Goal: Find specific page/section: Find specific page/section

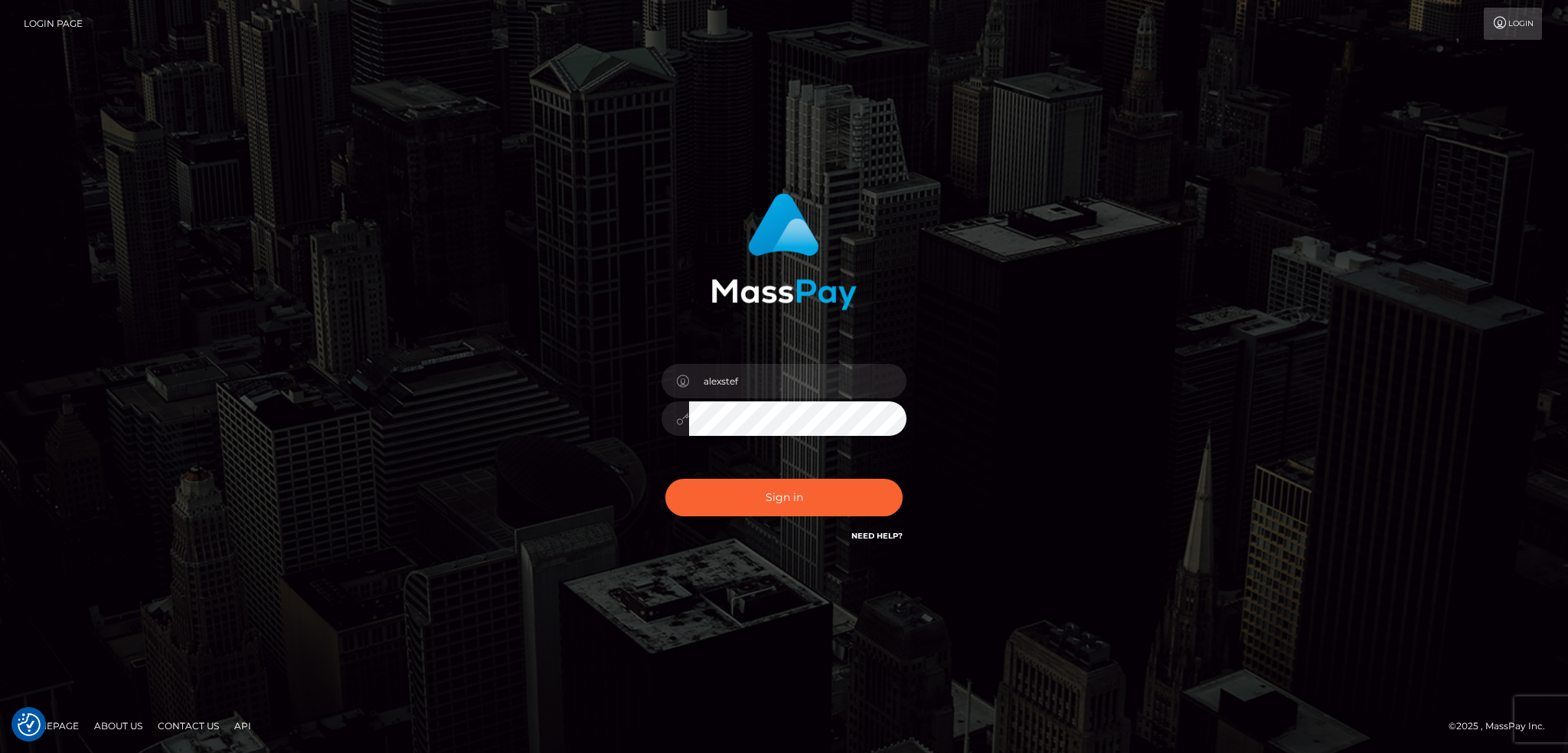
click at [777, 496] on button "Sign in" at bounding box center [784, 498] width 238 height 38
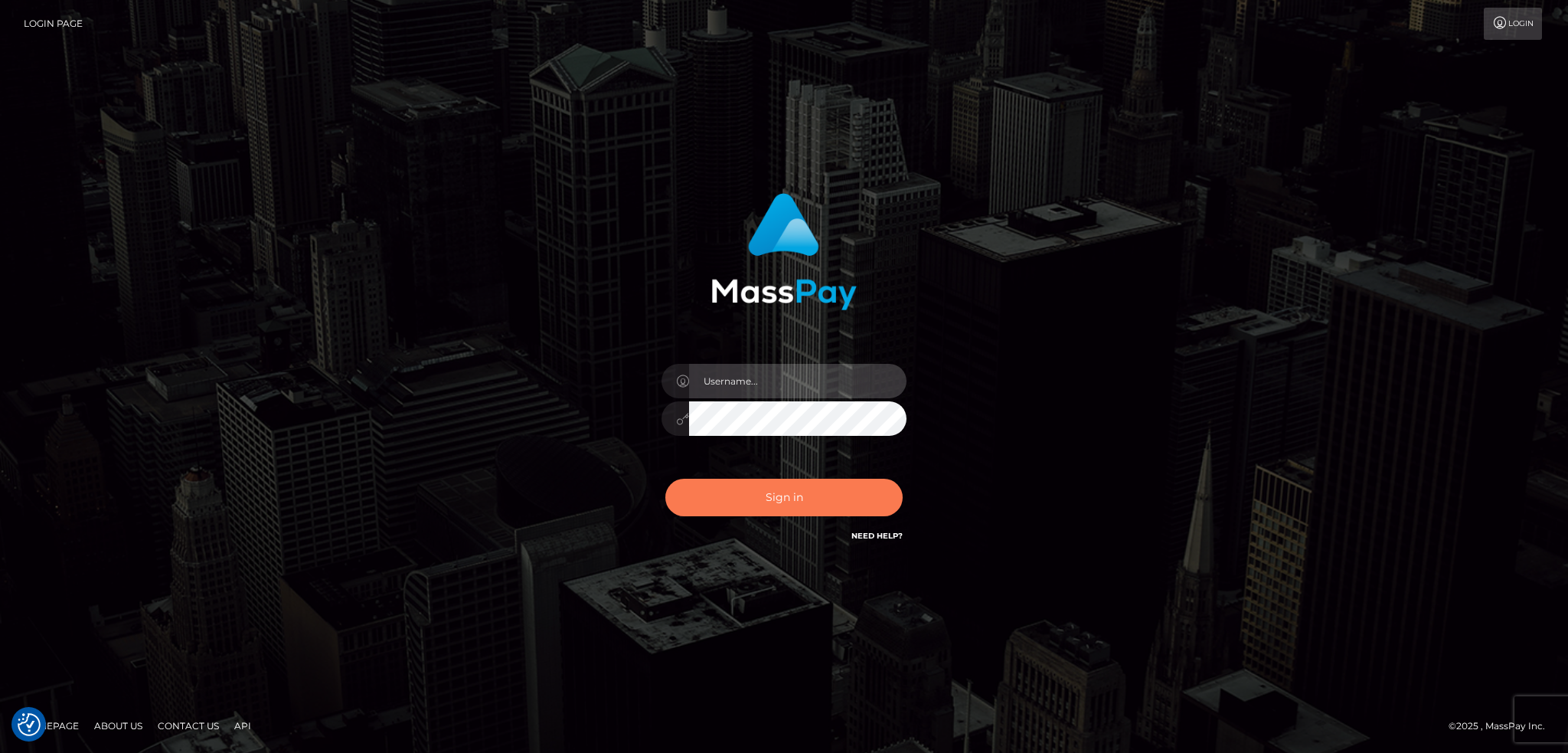
type input "alexstef"
click at [756, 494] on button "Sign in" at bounding box center [784, 498] width 238 height 38
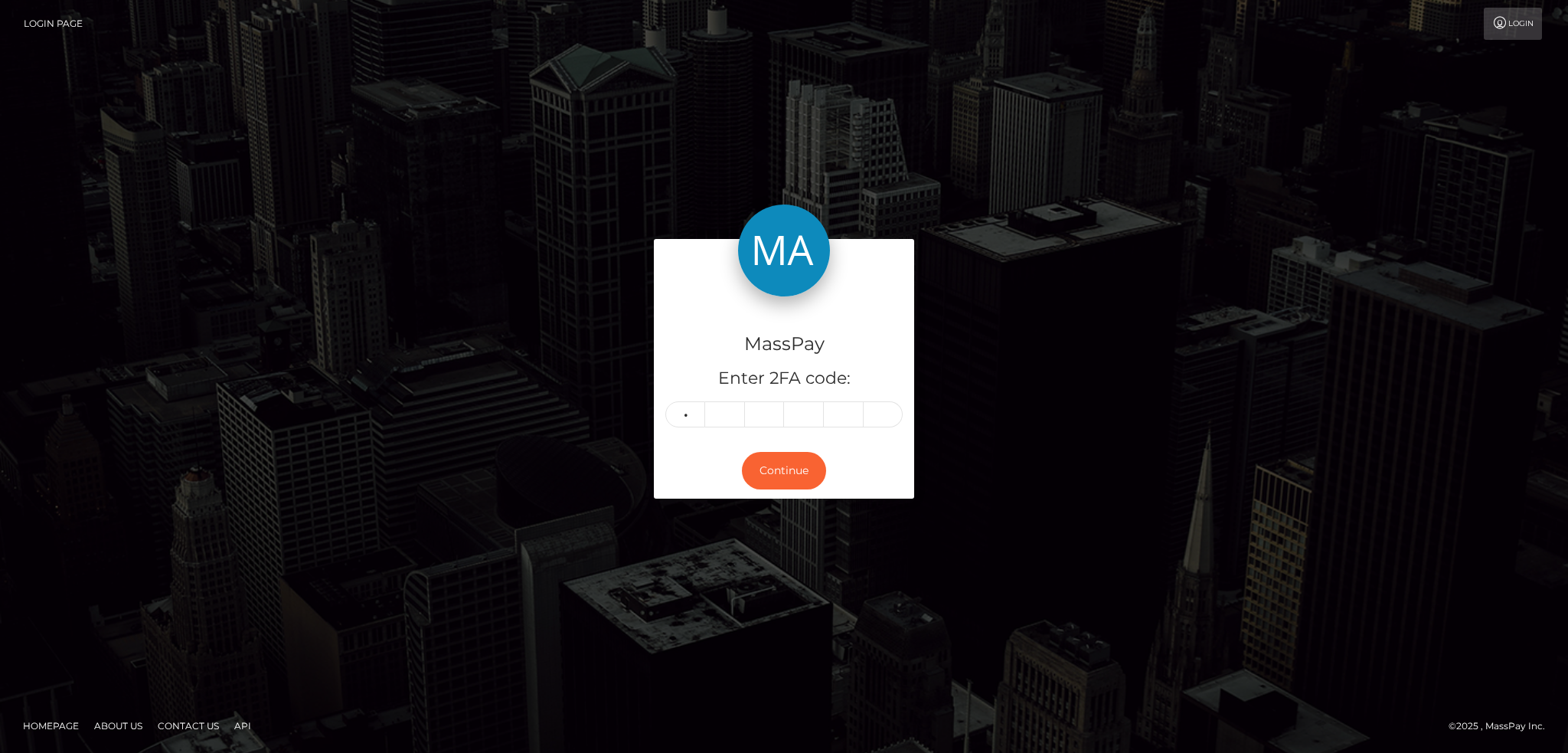
type input "6"
type input "2"
type input "3"
type input "5"
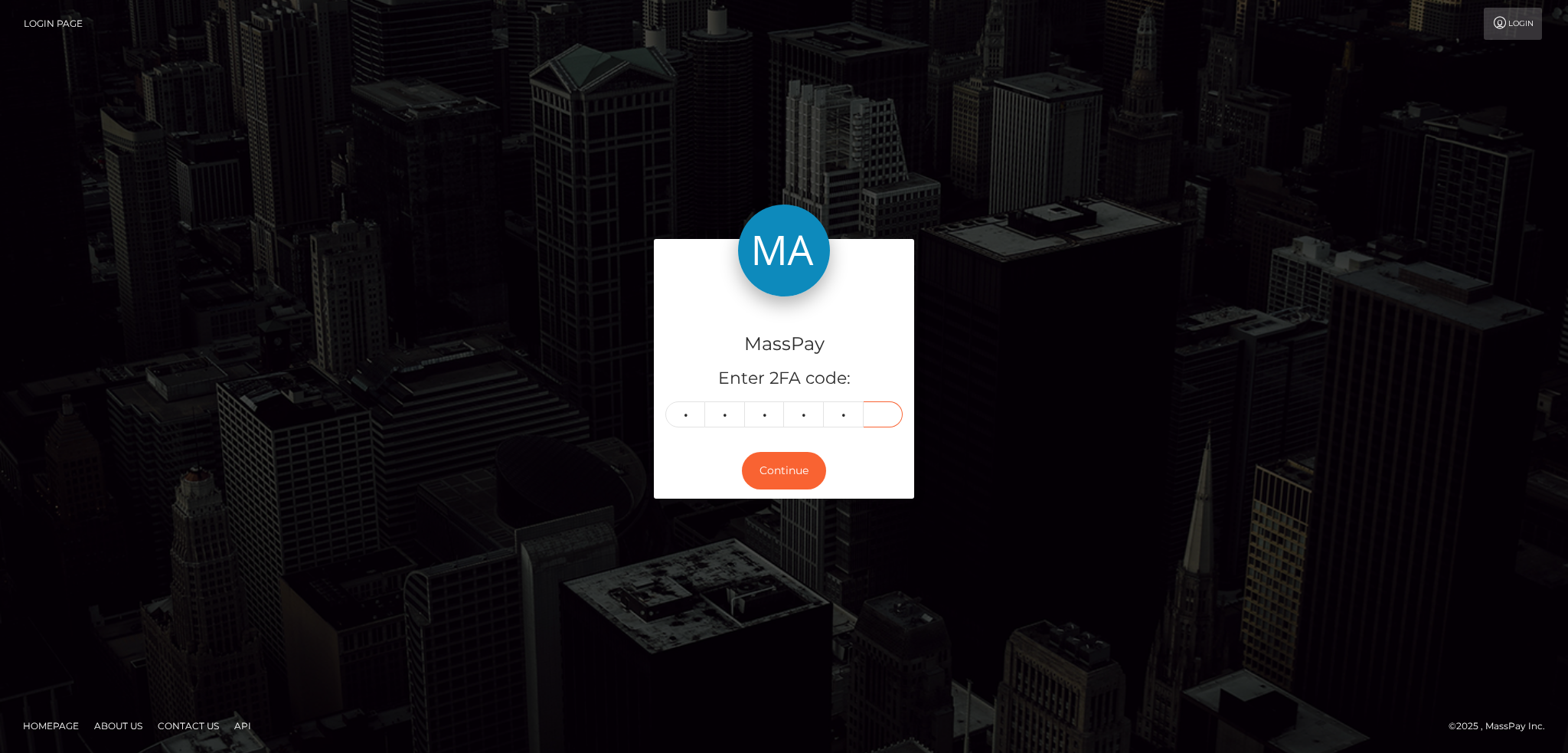
type input "8"
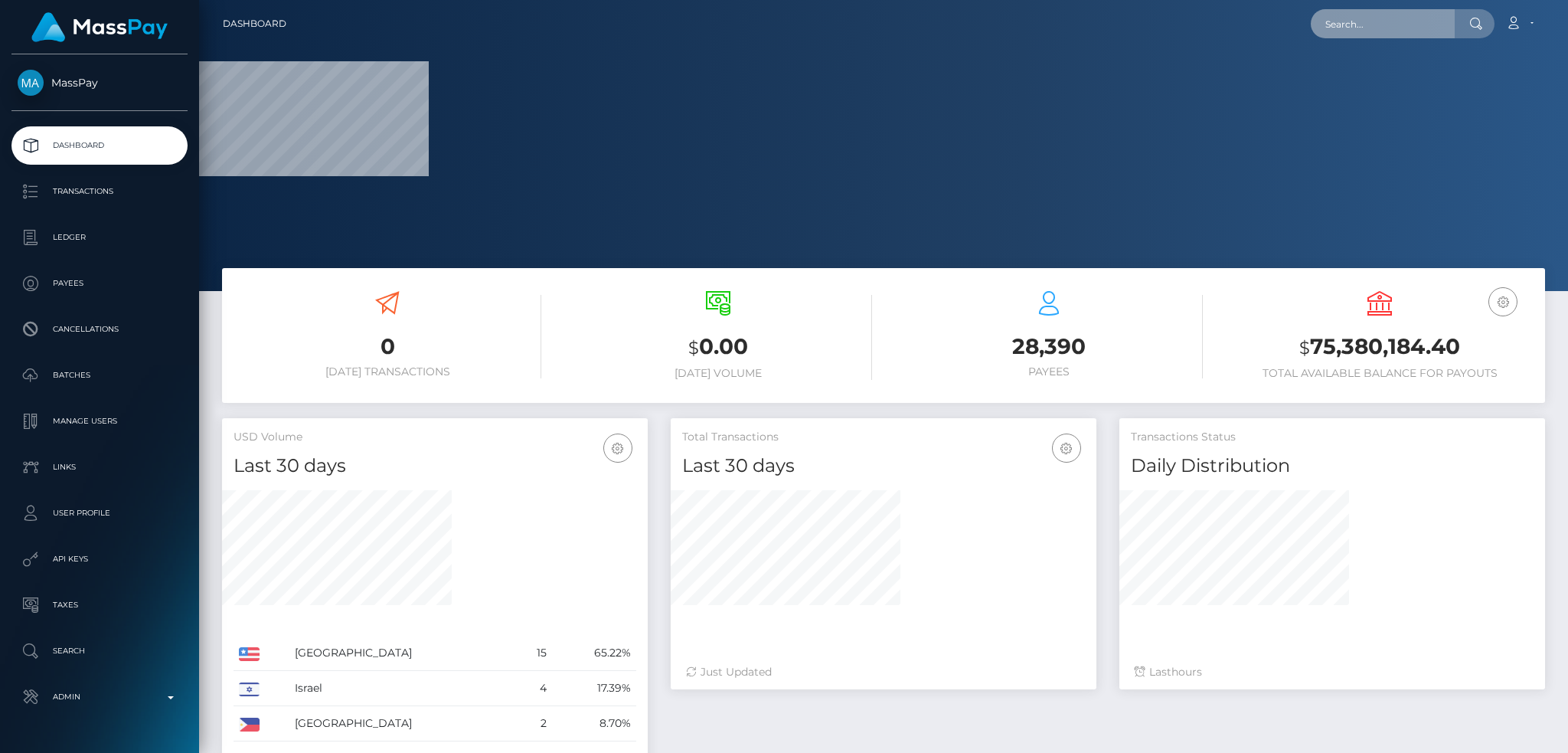
drag, startPoint x: 1330, startPoint y: 18, endPoint x: 1319, endPoint y: 17, distance: 11.0
click at [1332, 16] on input "text" at bounding box center [1383, 23] width 144 height 29
paste input "Unable to find a destination token for "Bank Deposit CAN""
type input "Unable to find a destination token for "Bank Deposit CAN""
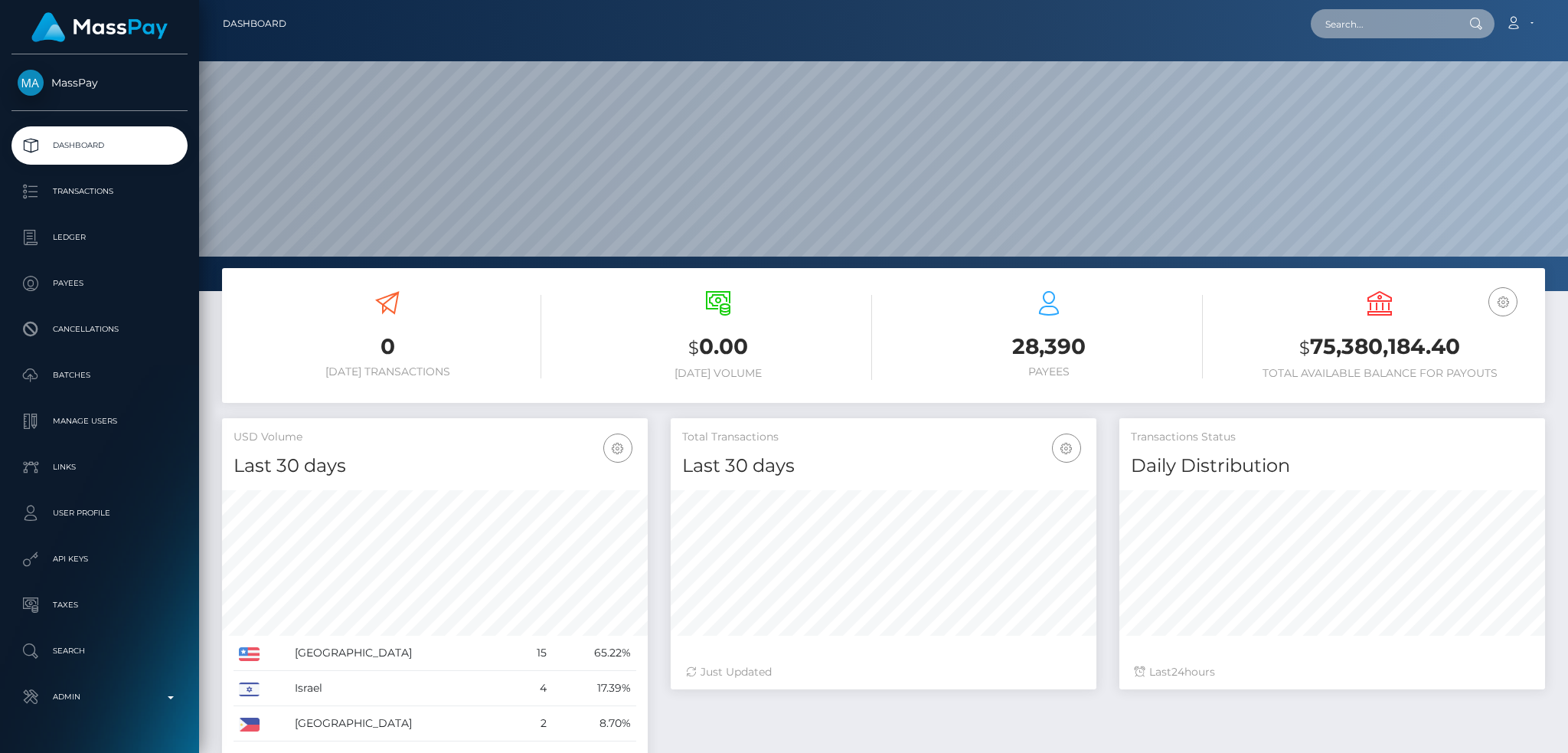
scroll to position [272, 425]
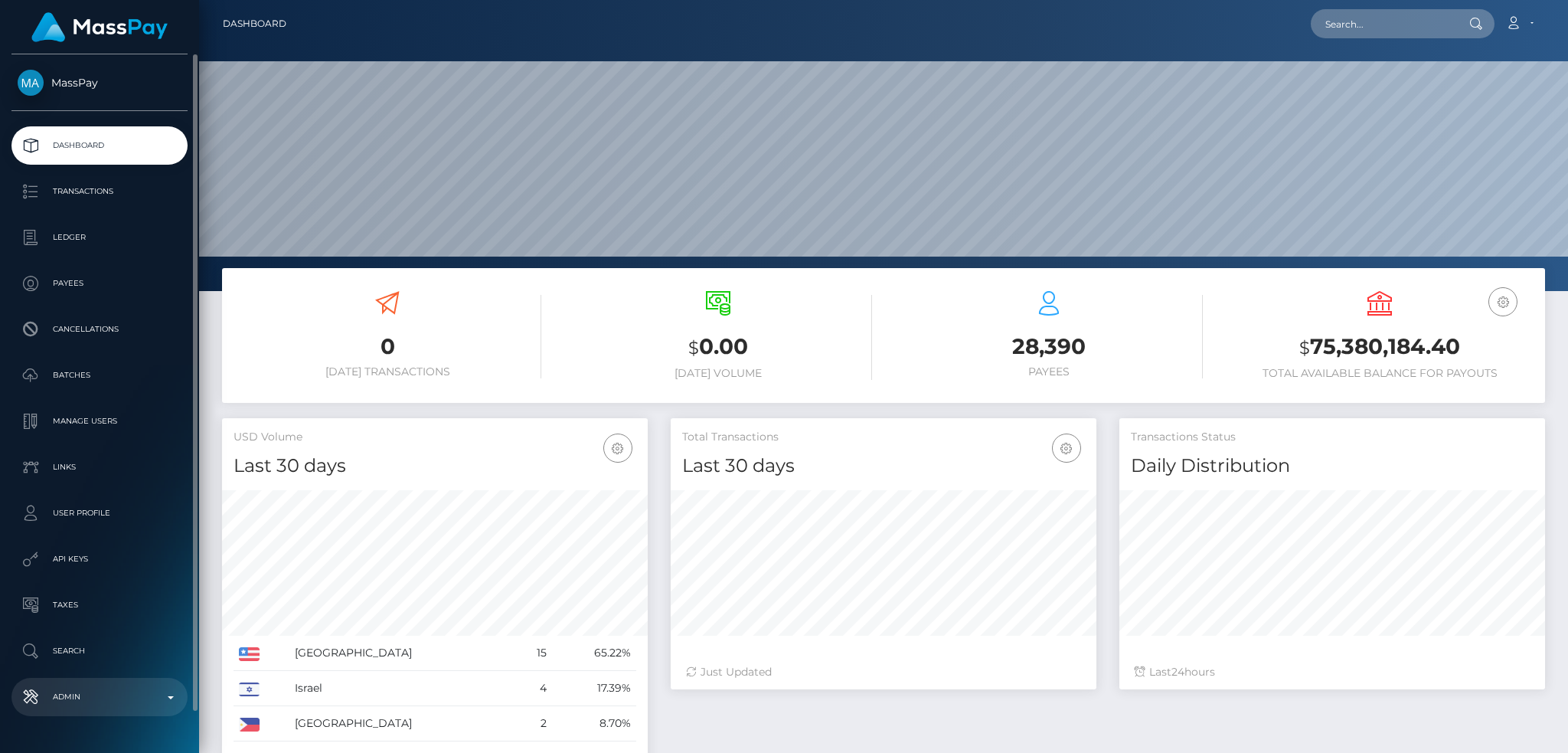
click at [111, 694] on p "Admin" at bounding box center [100, 697] width 164 height 23
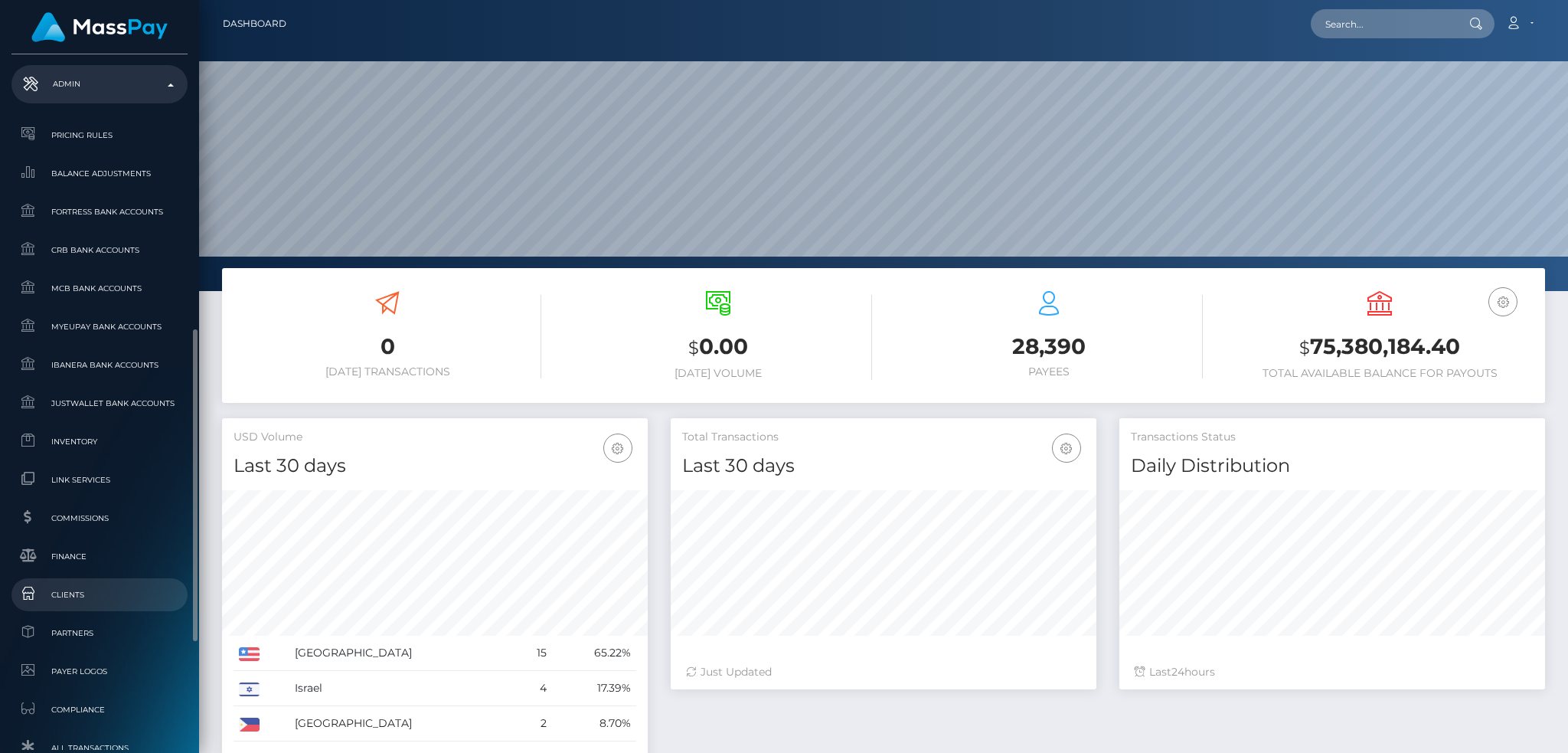
click at [150, 583] on link "Clients" at bounding box center [100, 595] width 176 height 33
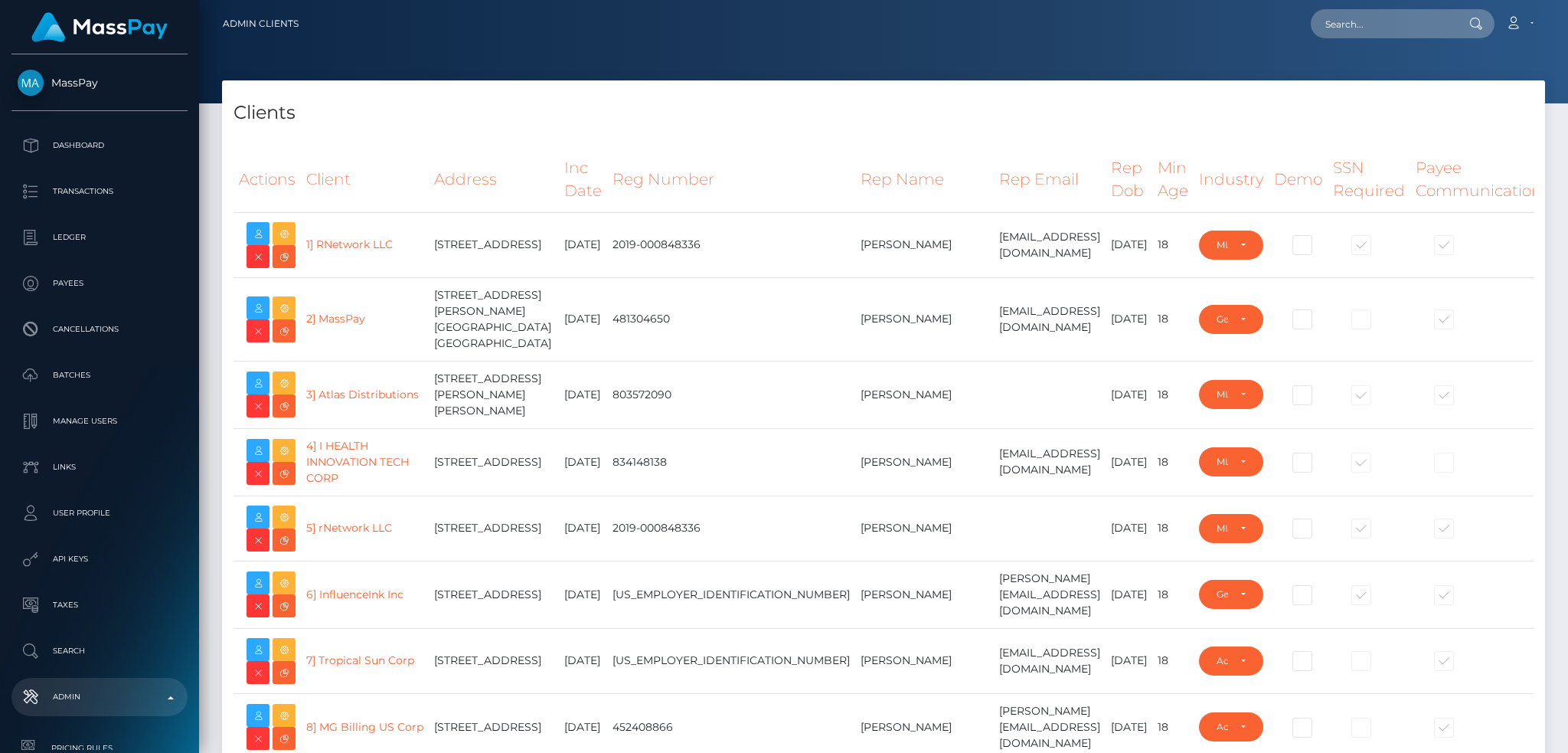
select select "223"
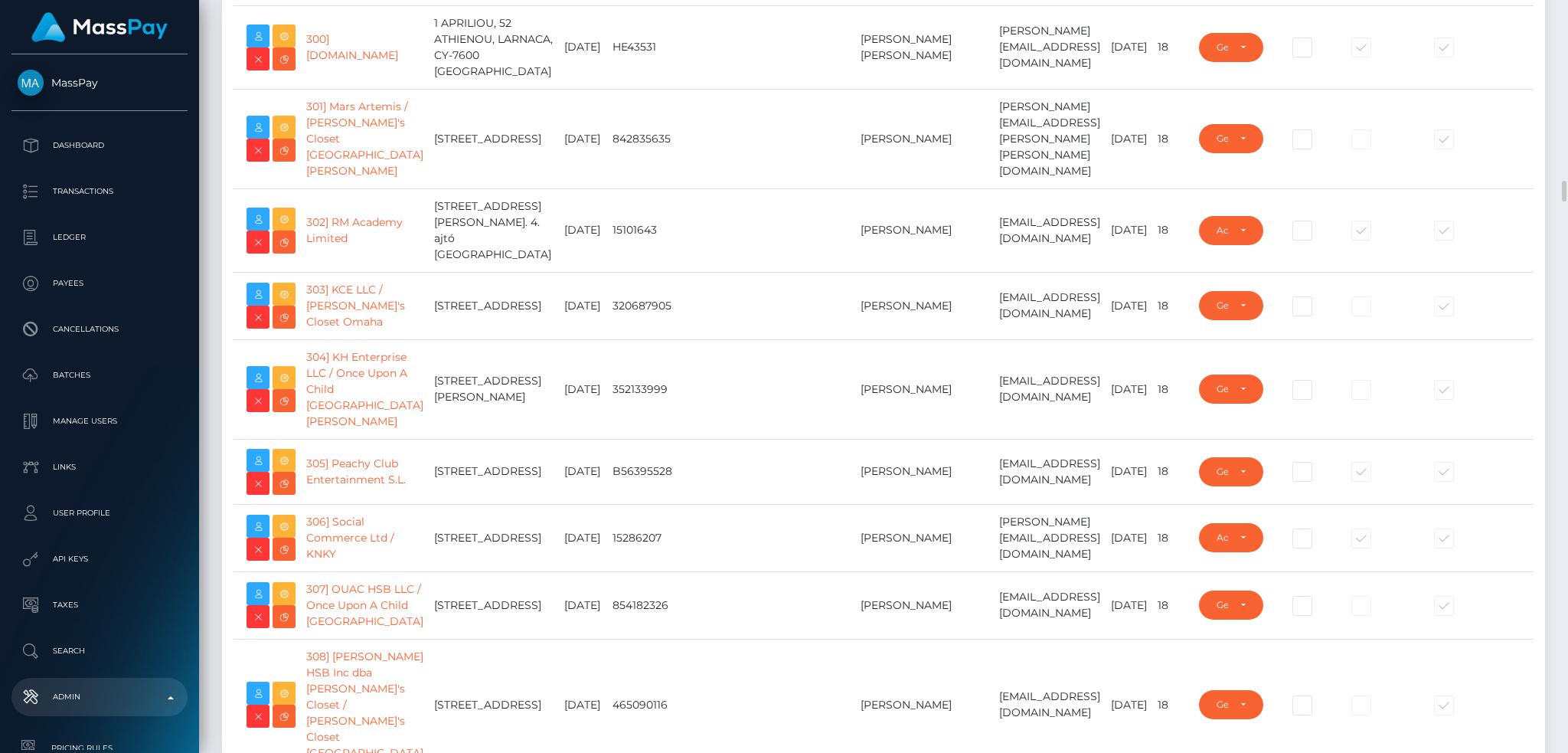
scroll to position [20838, 0]
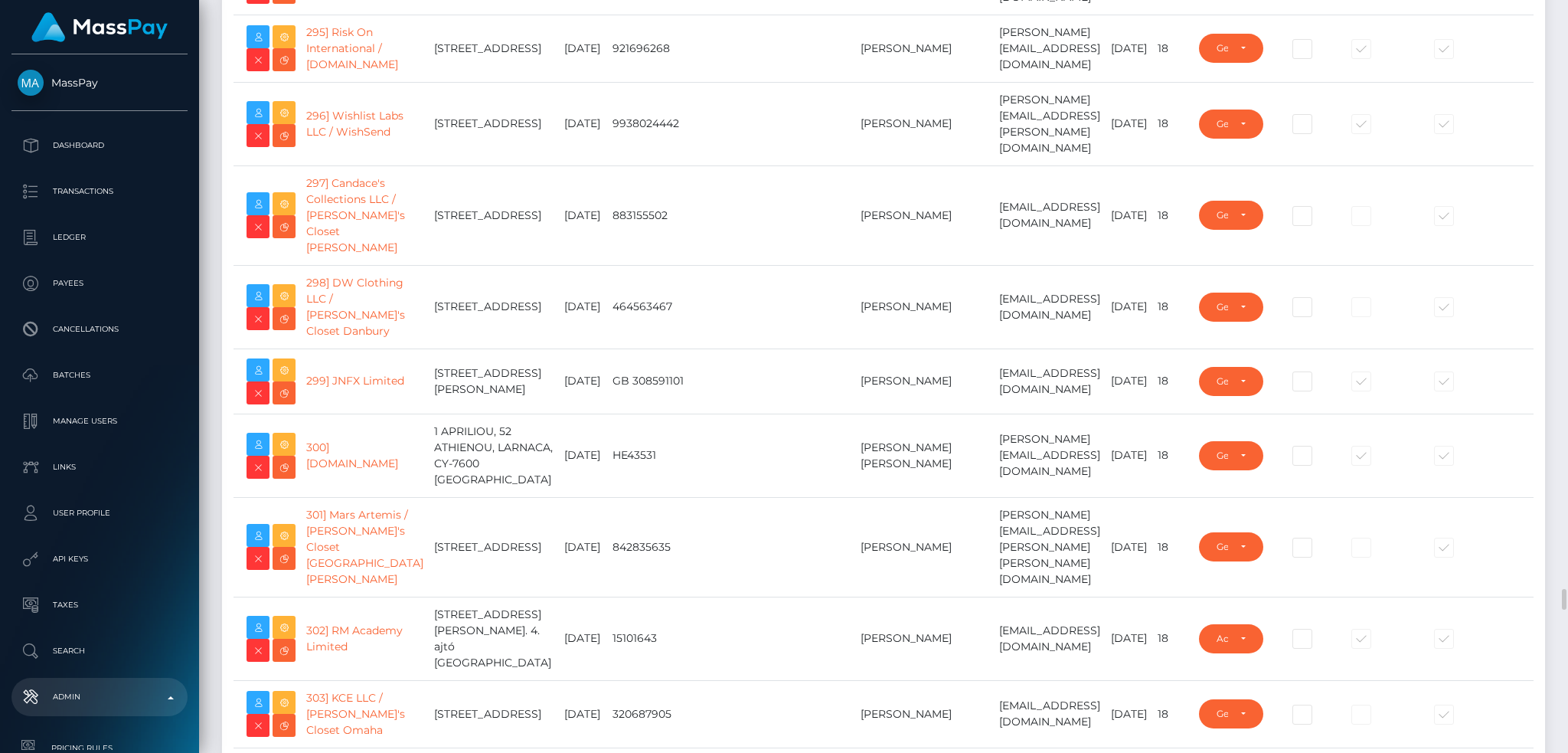
drag, startPoint x: 373, startPoint y: 215, endPoint x: 305, endPoint y: 215, distance: 68.0
copy link "285] Subs"
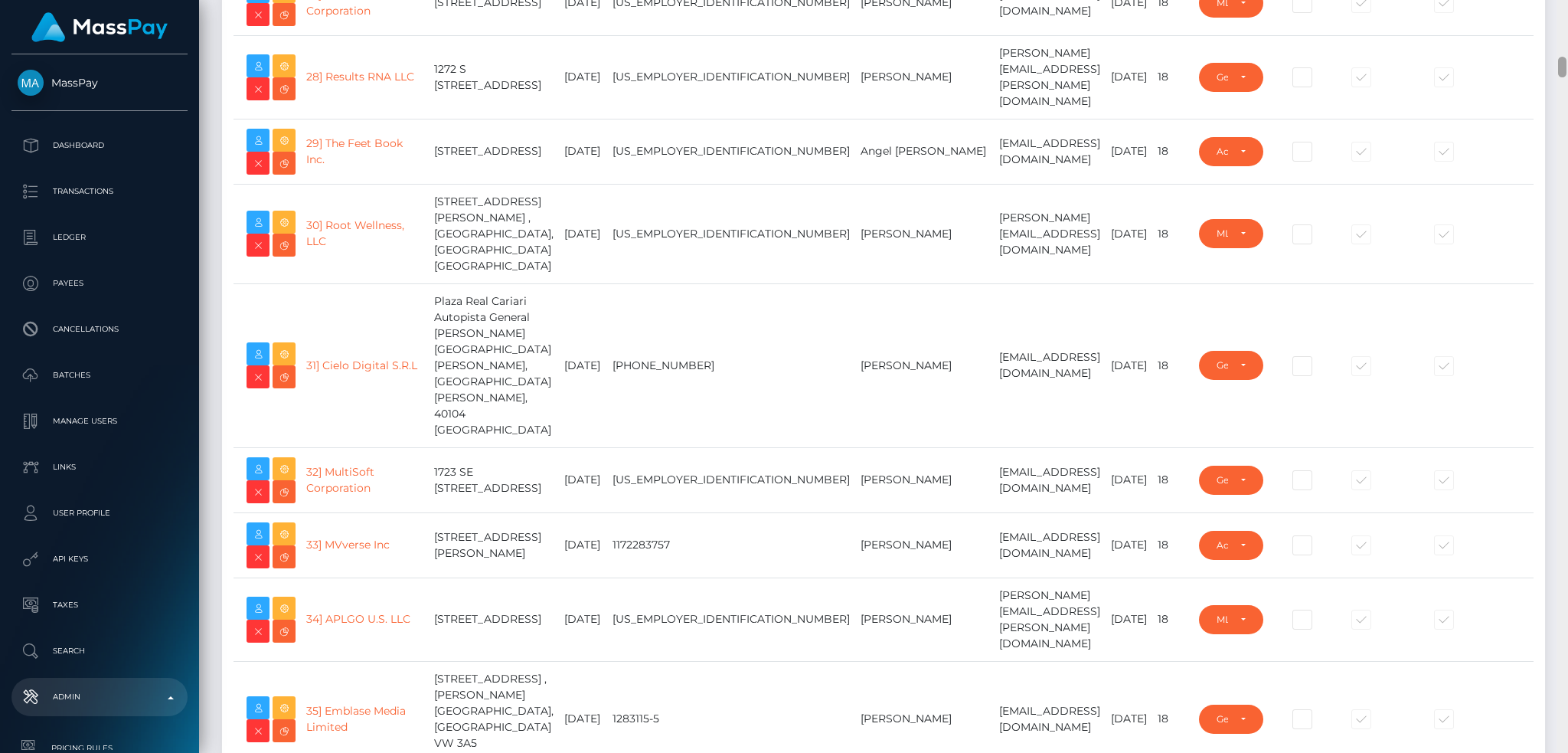
scroll to position [412, 0]
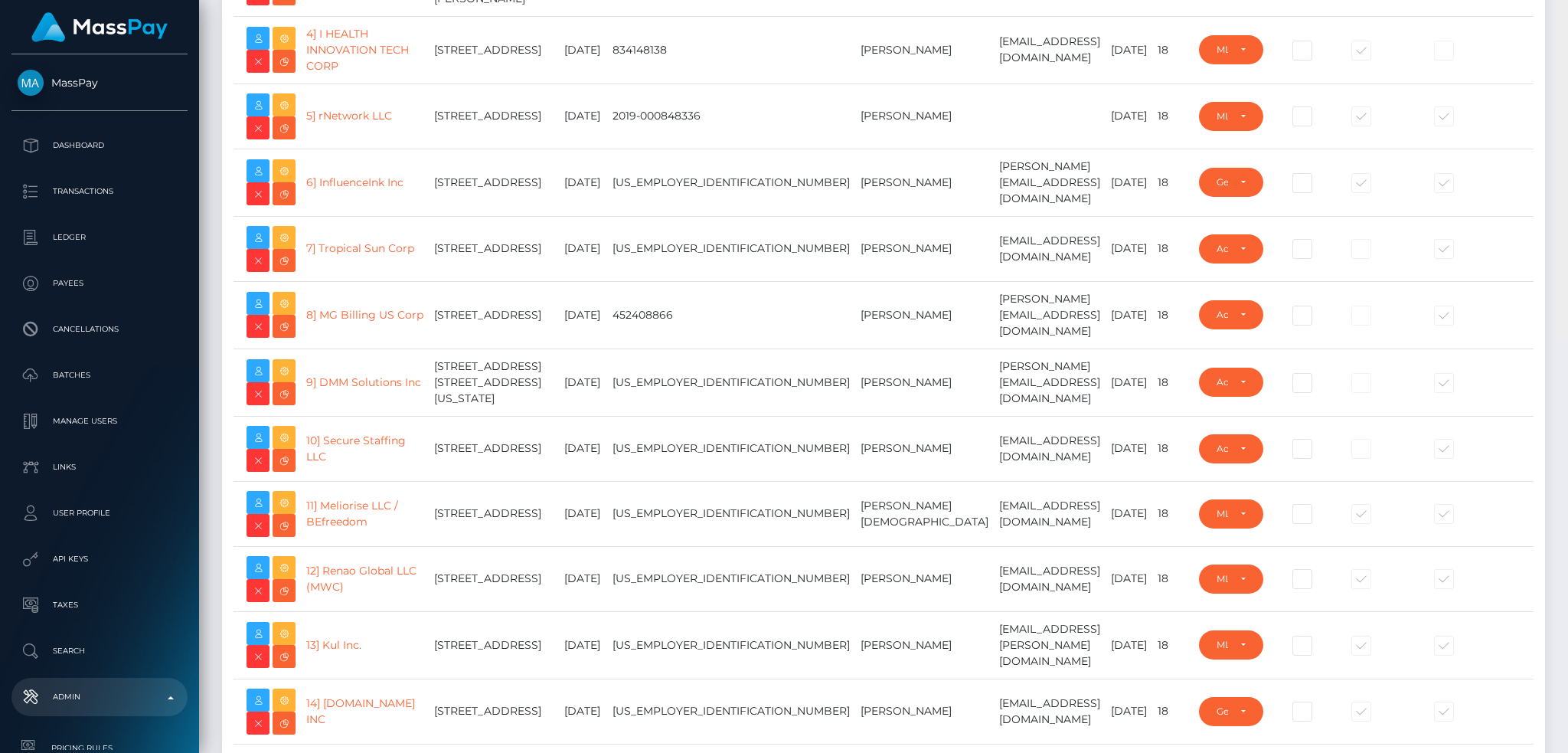
drag, startPoint x: 1564, startPoint y: 534, endPoint x: 1486, endPoint y: 39, distance: 501.1
click at [1562, 0] on html "MassPay Dashboard Transactions Ledger Payees Cancellations Links" at bounding box center [784, 376] width 1568 height 753
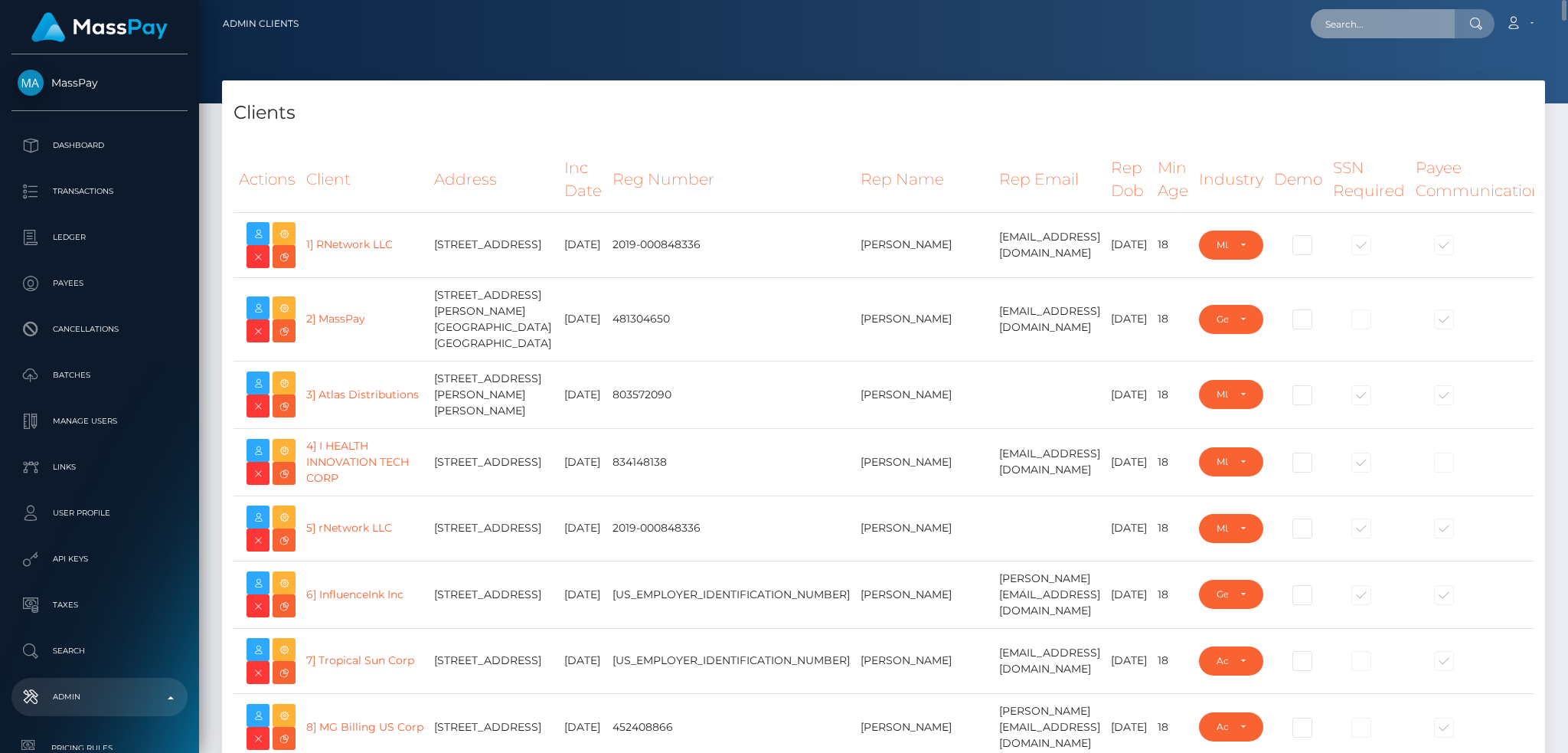
drag, startPoint x: 1403, startPoint y: 23, endPoint x: 1391, endPoint y: 7, distance: 20.0
click at [1403, 23] on input "text" at bounding box center [1383, 23] width 144 height 29
paste input "telishamantinibusiness@gmail.com"
type input "telishamantinibusiness@gmail.com"
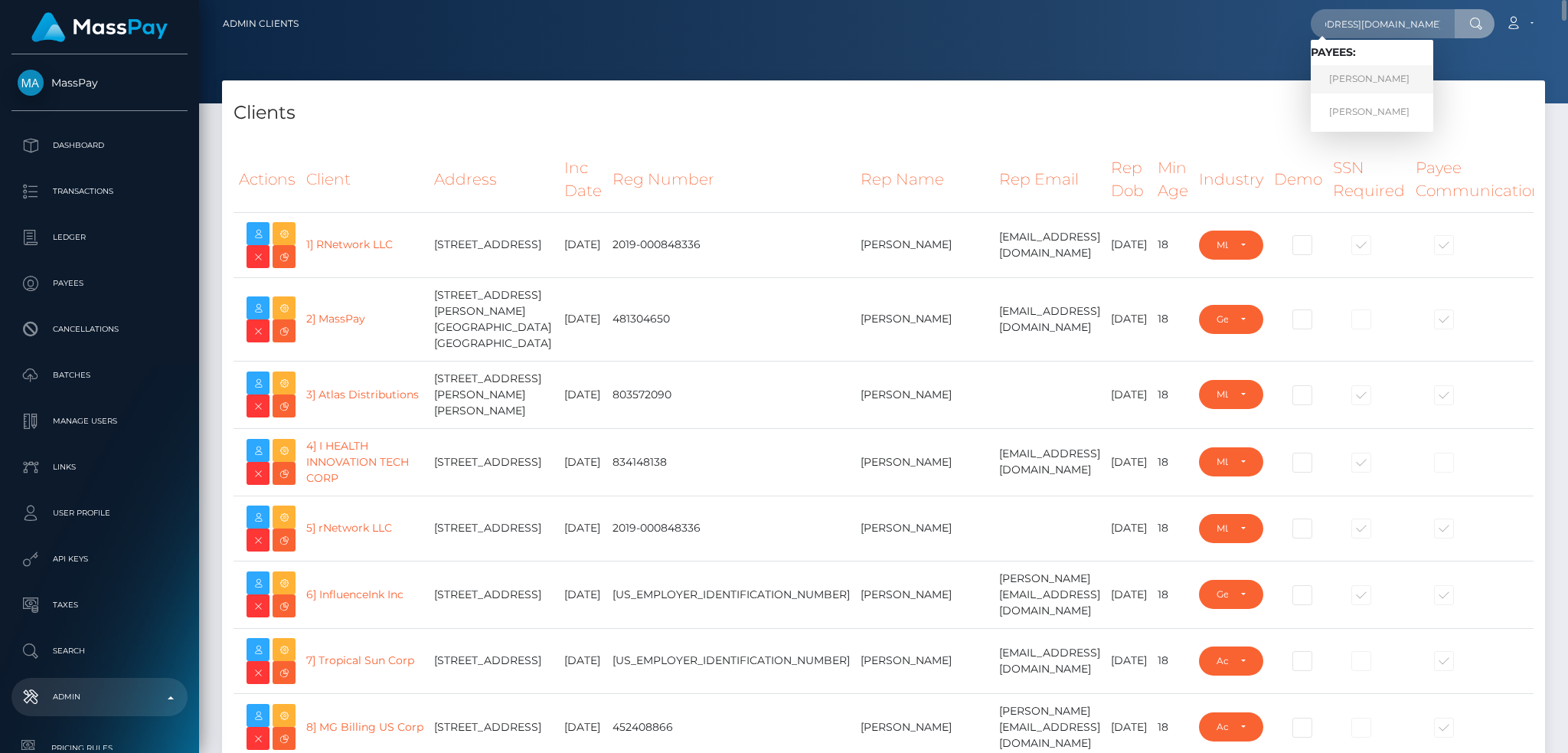
scroll to position [0, 0]
click at [1376, 76] on link "Telisha Mantini" at bounding box center [1372, 80] width 122 height 28
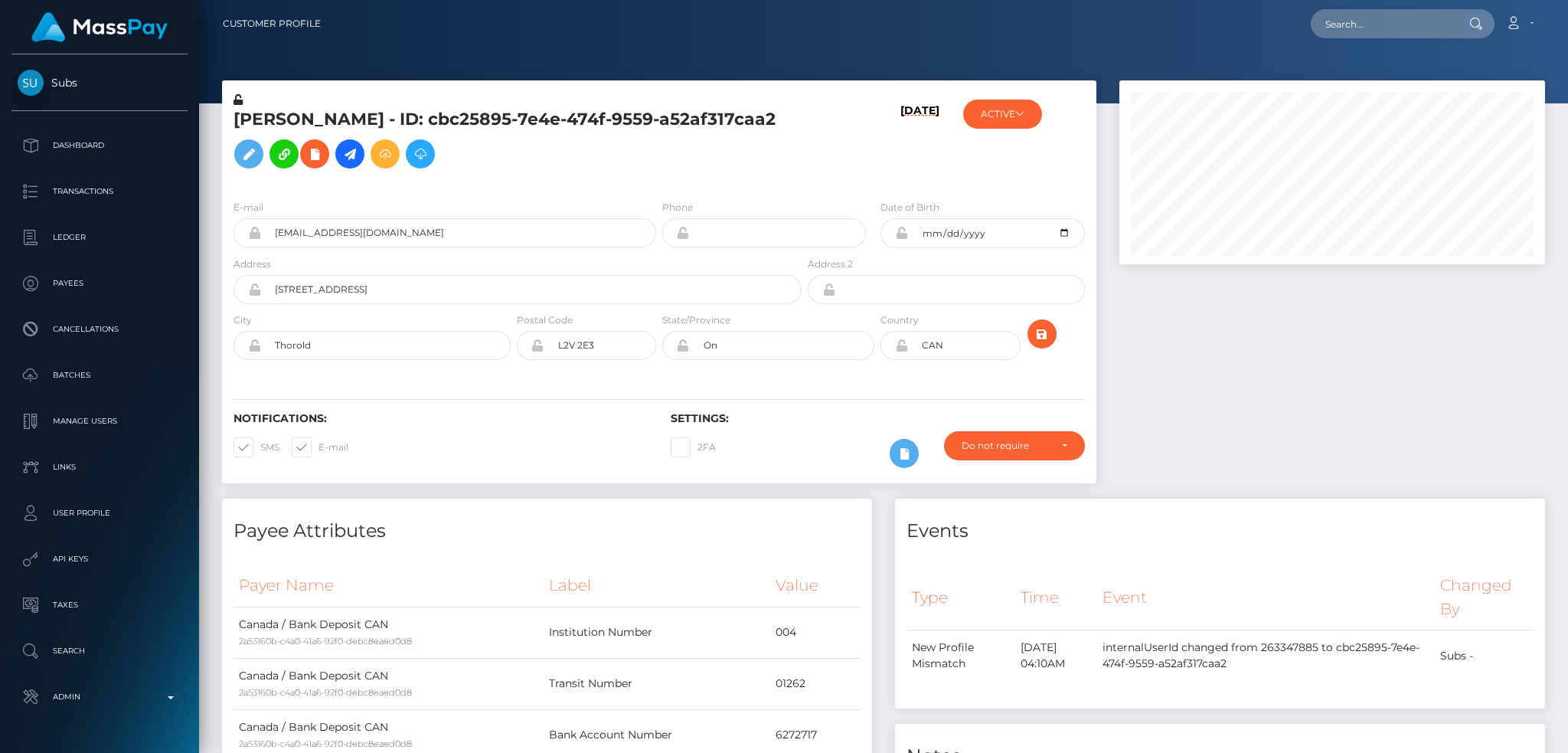
scroll to position [184, 425]
click at [1362, 19] on input "text" at bounding box center [1383, 23] width 144 height 29
paste input "[EMAIL_ADDRESS][DOMAIN_NAME]"
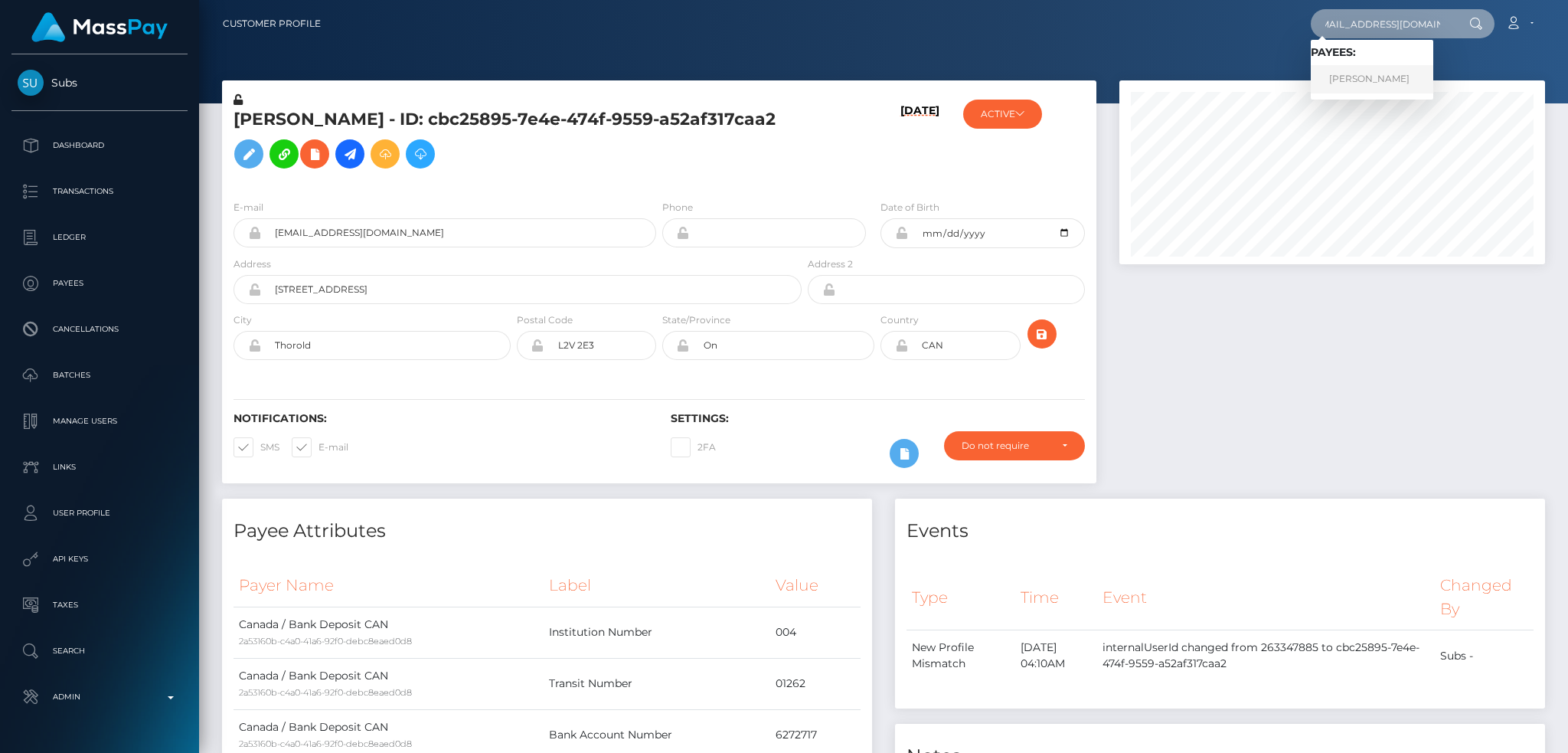
type input "kingcashjayy@outlook.com"
click at [1406, 67] on link "JOSHUA JOVAN MATHER" at bounding box center [1372, 80] width 122 height 28
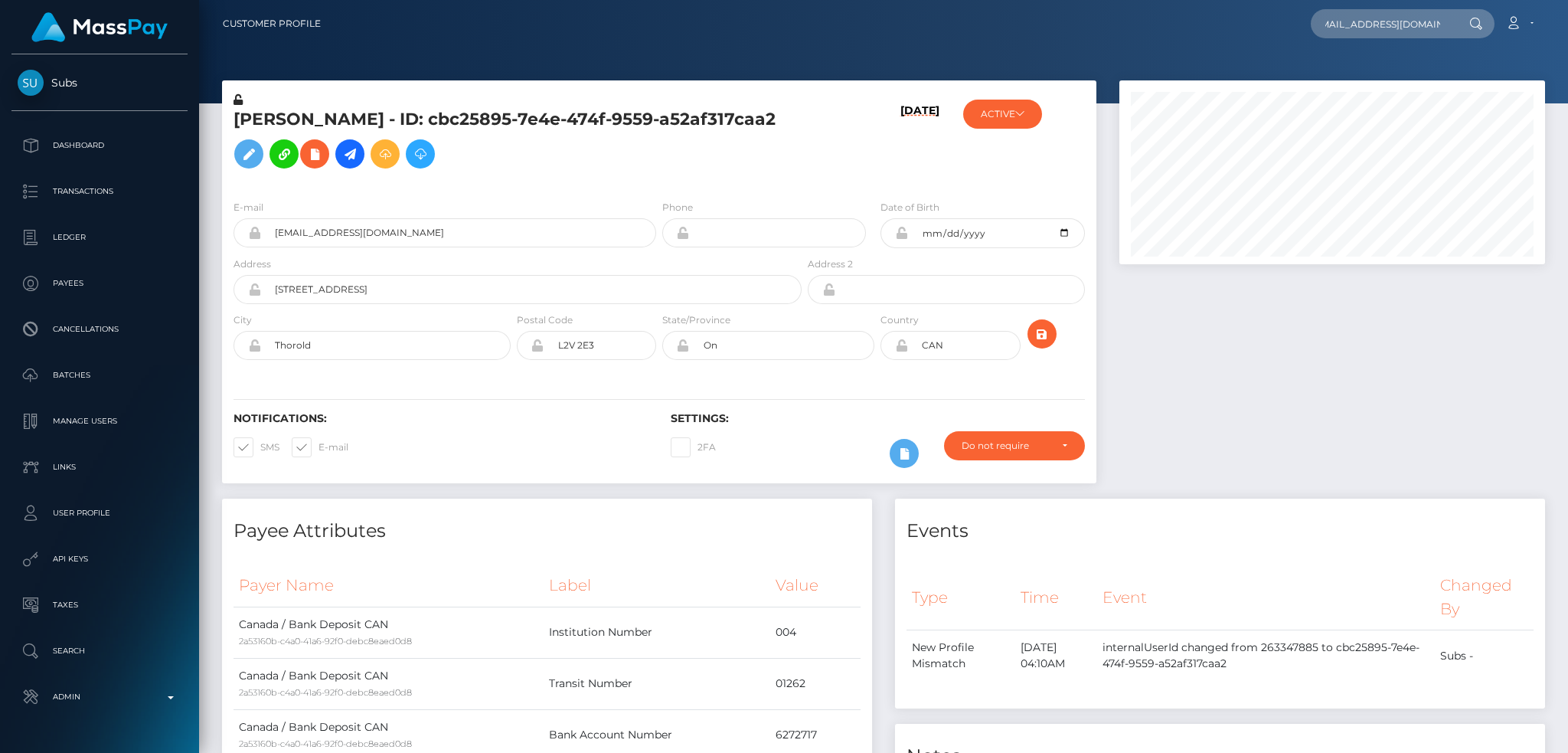
scroll to position [0, 0]
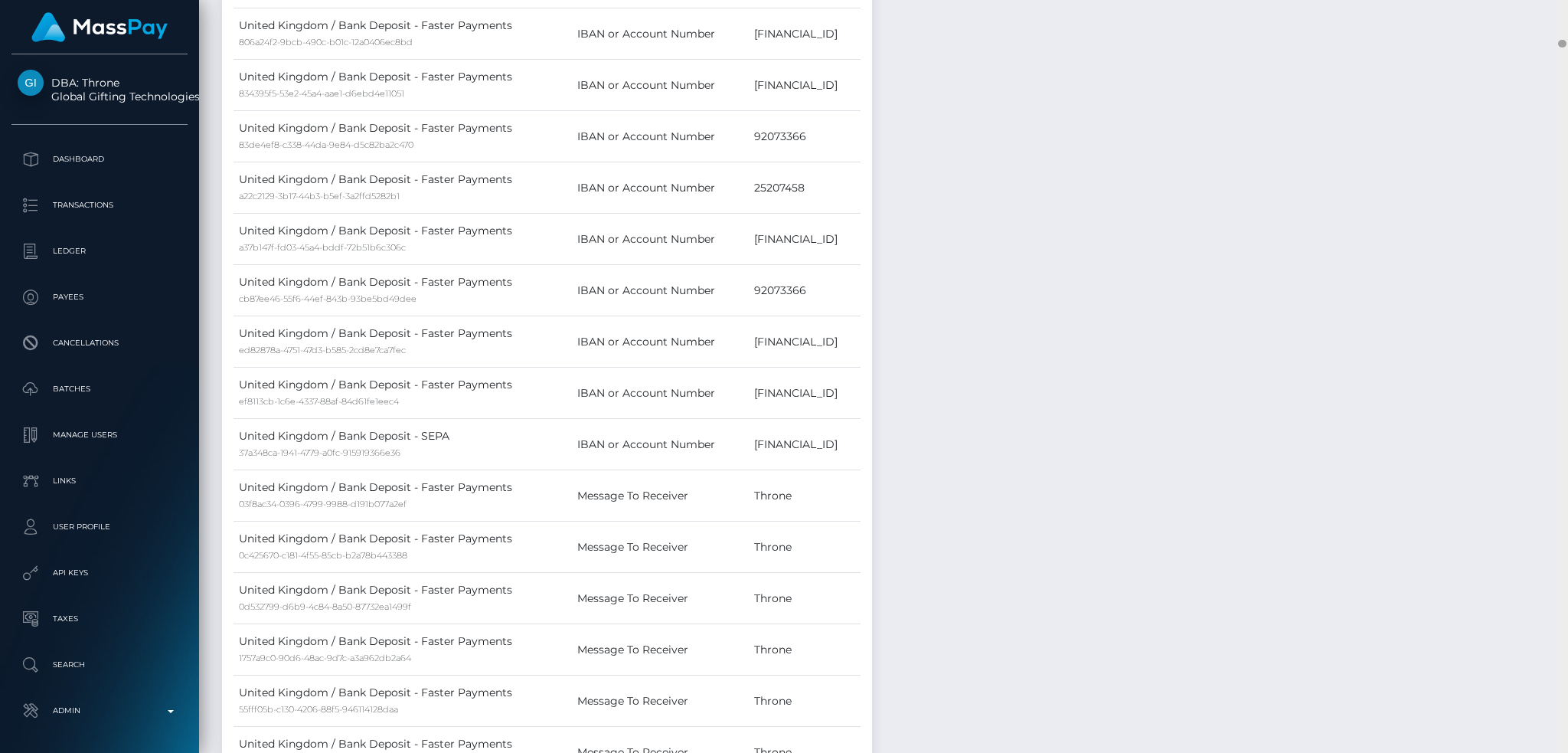
scroll to position [3025, 0]
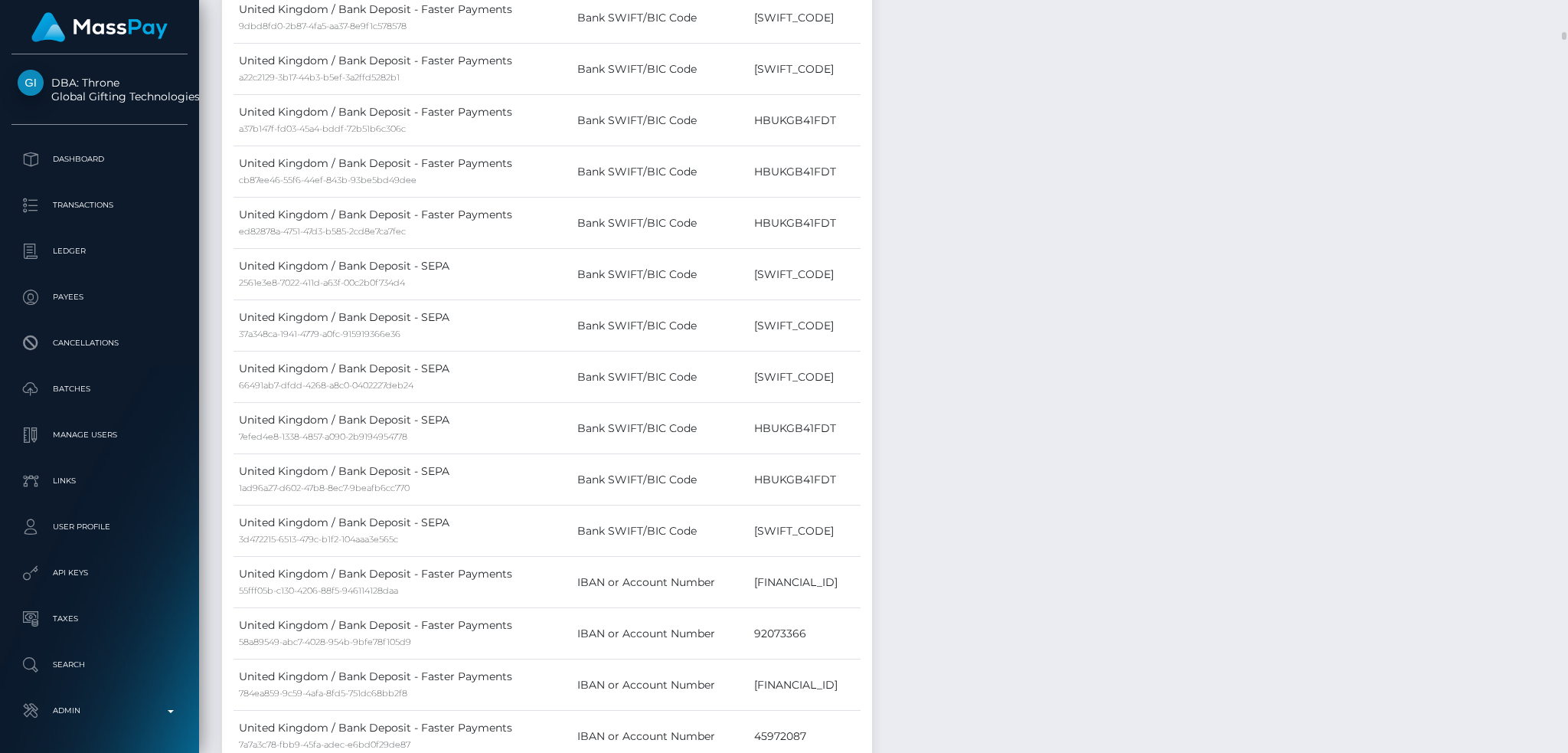
drag, startPoint x: 1560, startPoint y: 39, endPoint x: 1552, endPoint y: 67, distance: 29.1
click at [1560, 343] on div at bounding box center [1562, 377] width 12 height 754
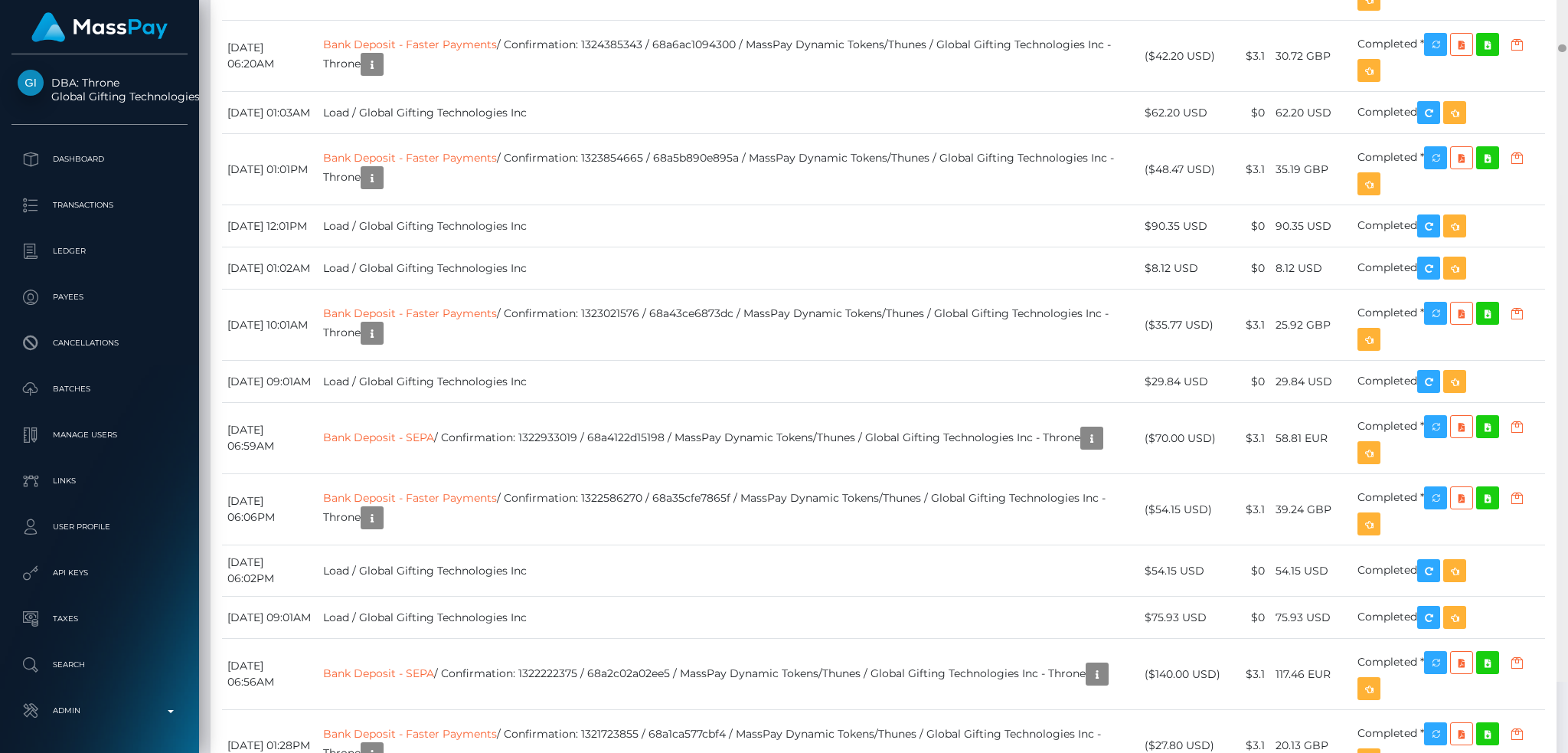
scroll to position [10899, 0]
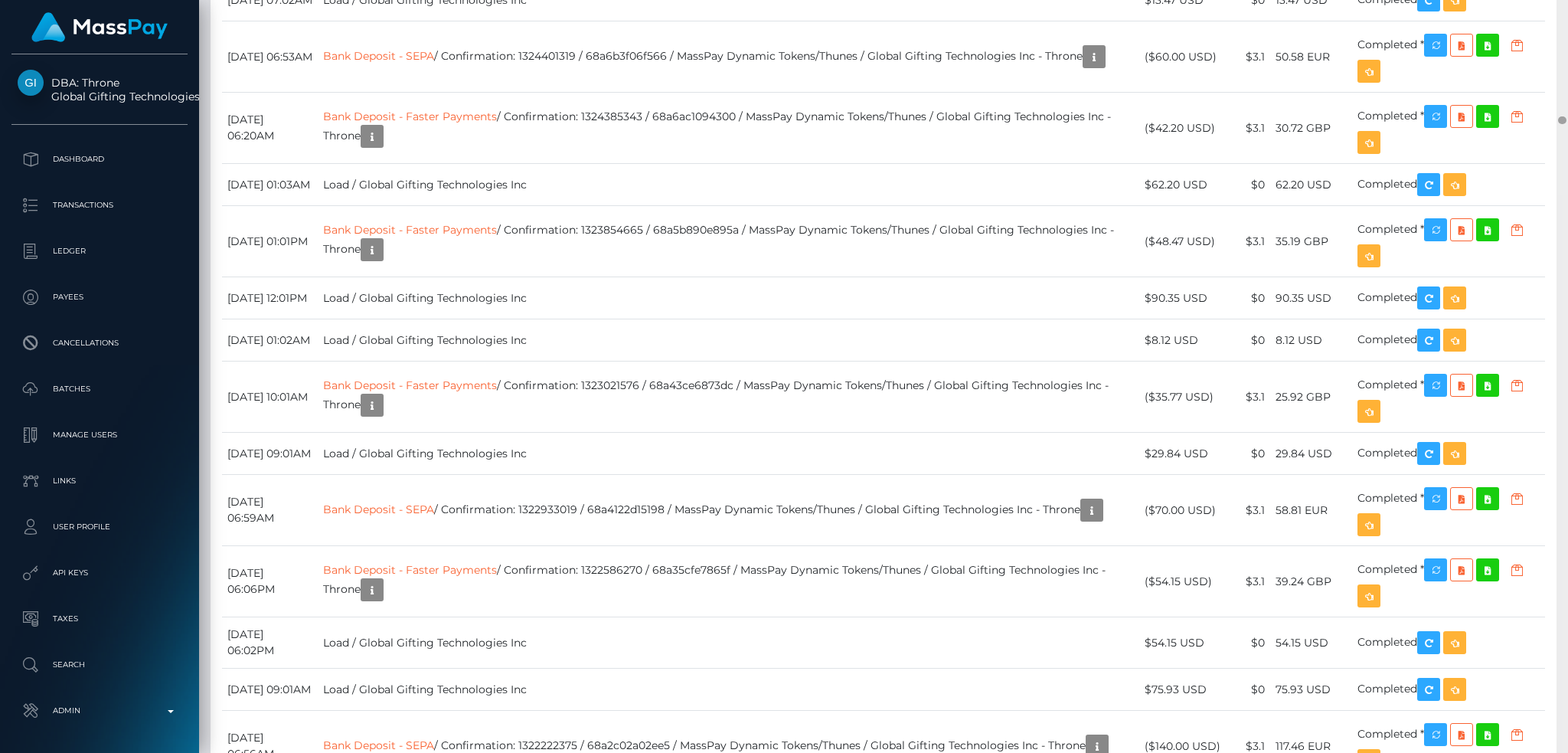
drag, startPoint x: 1564, startPoint y: 37, endPoint x: 1565, endPoint y: 121, distance: 84.0
click at [1565, 121] on div at bounding box center [1562, 120] width 8 height 8
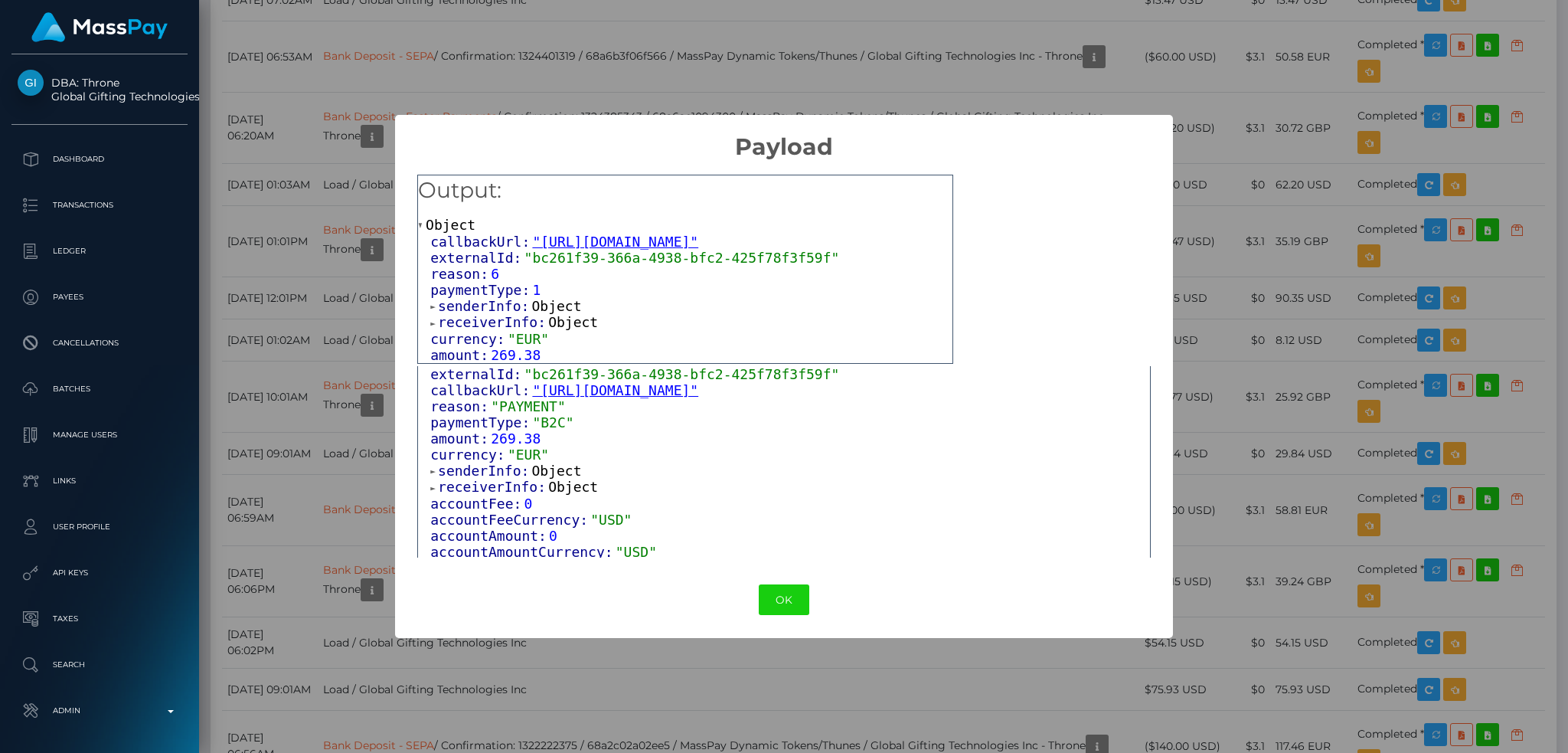
scroll to position [182, 0]
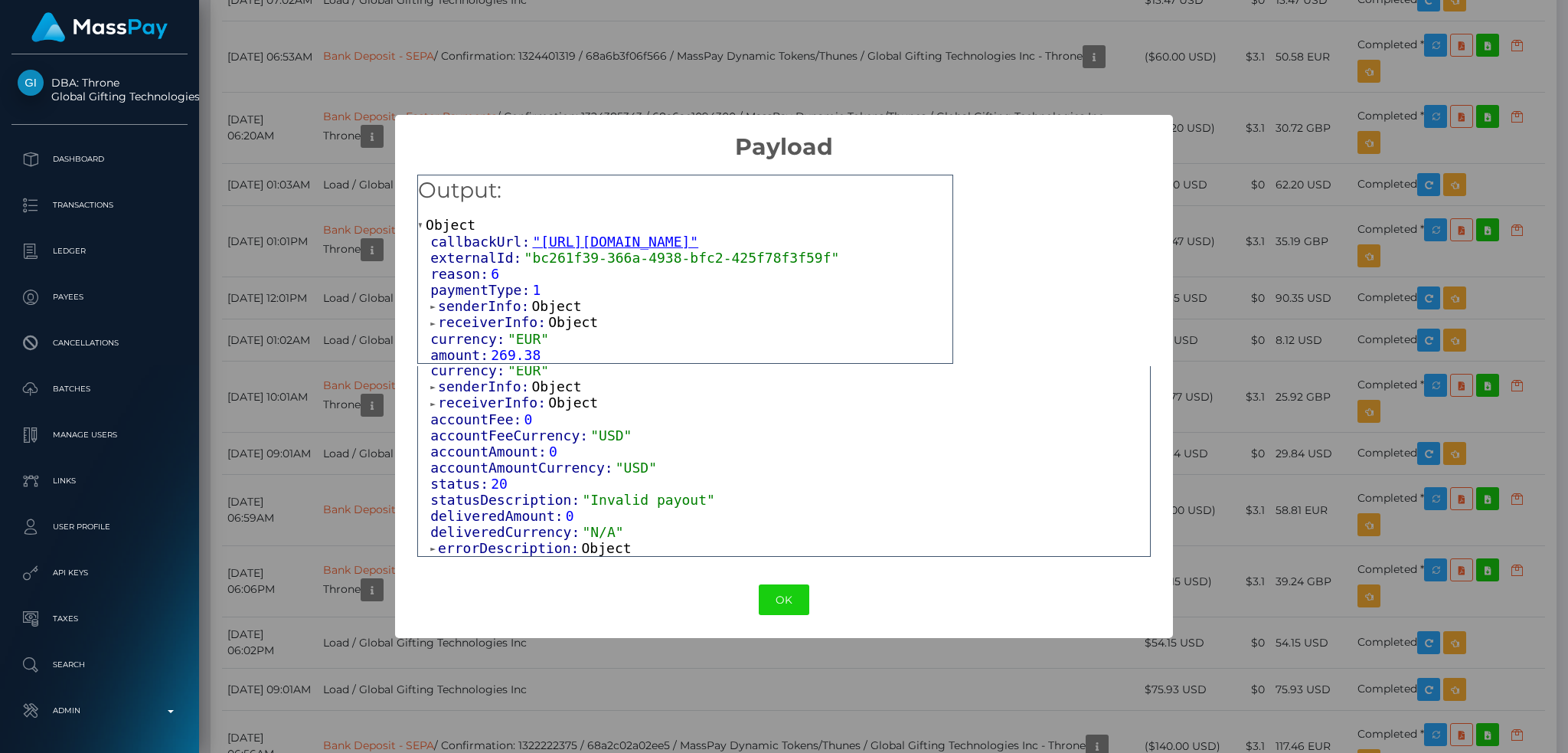
drag, startPoint x: 581, startPoint y: 545, endPoint x: 698, endPoint y: 504, distance: 124.0
click at [584, 545] on span "Object" at bounding box center [606, 548] width 49 height 16
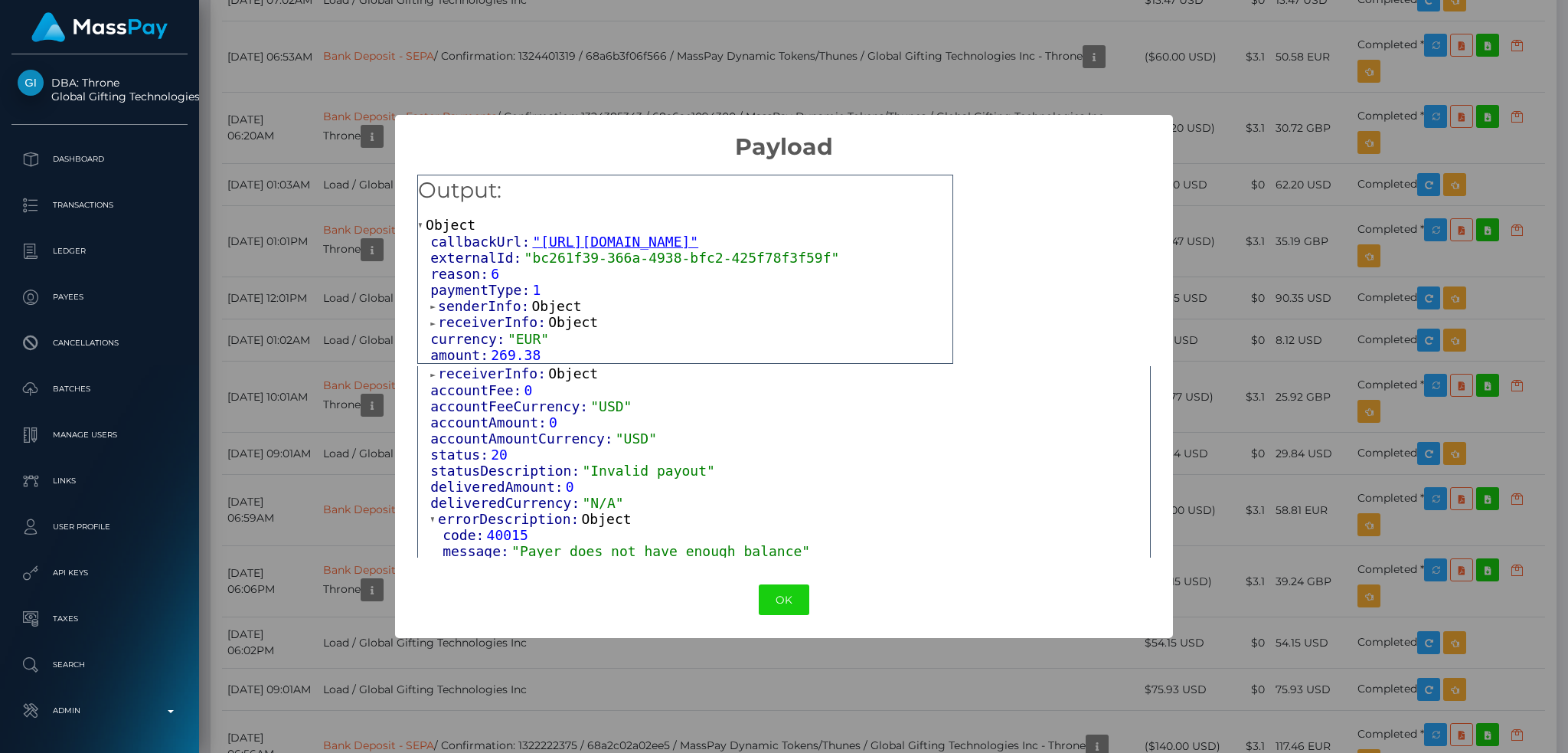
scroll to position [214, 0]
click at [777, 597] on button "OK" at bounding box center [784, 600] width 50 height 31
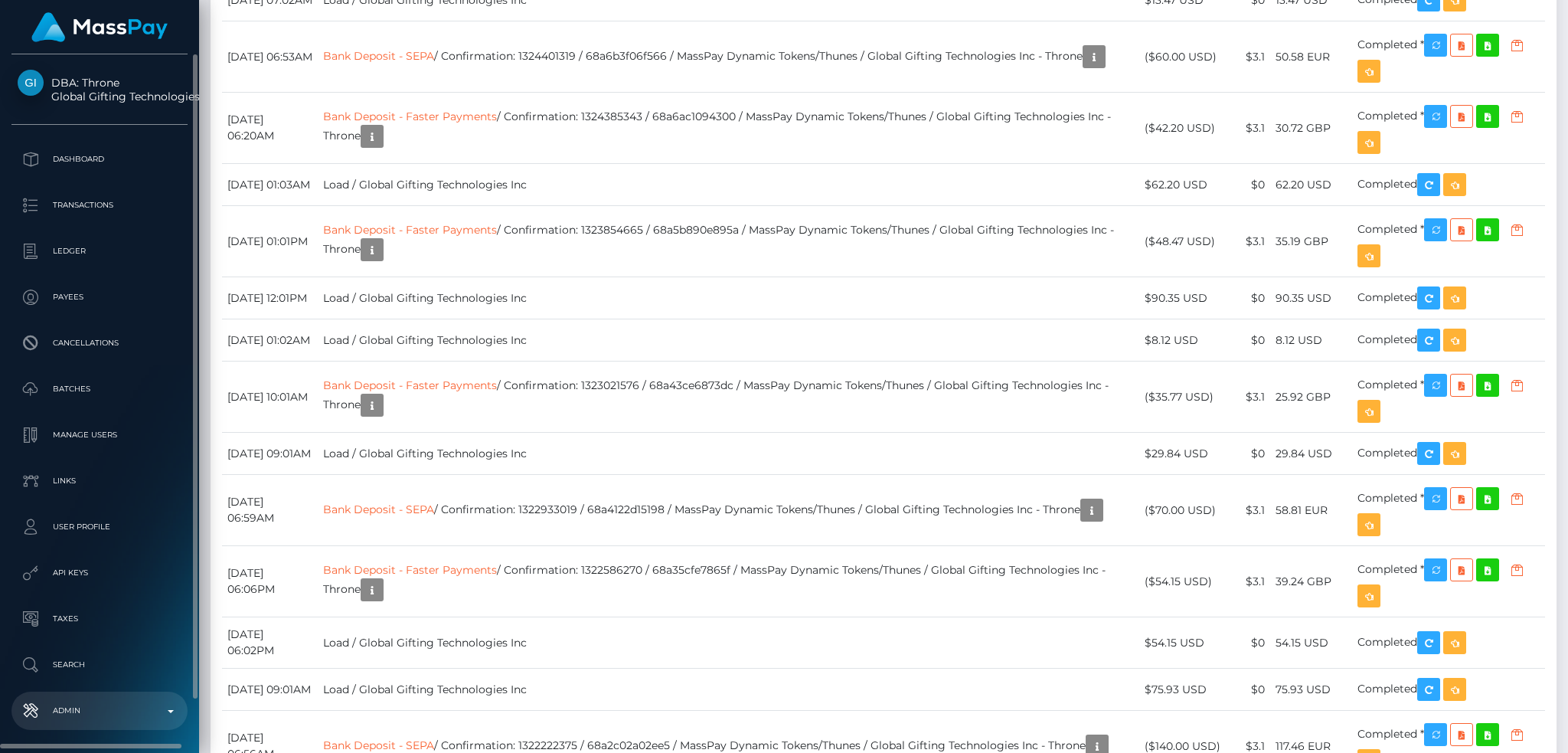
click at [90, 711] on p "Admin" at bounding box center [100, 710] width 164 height 23
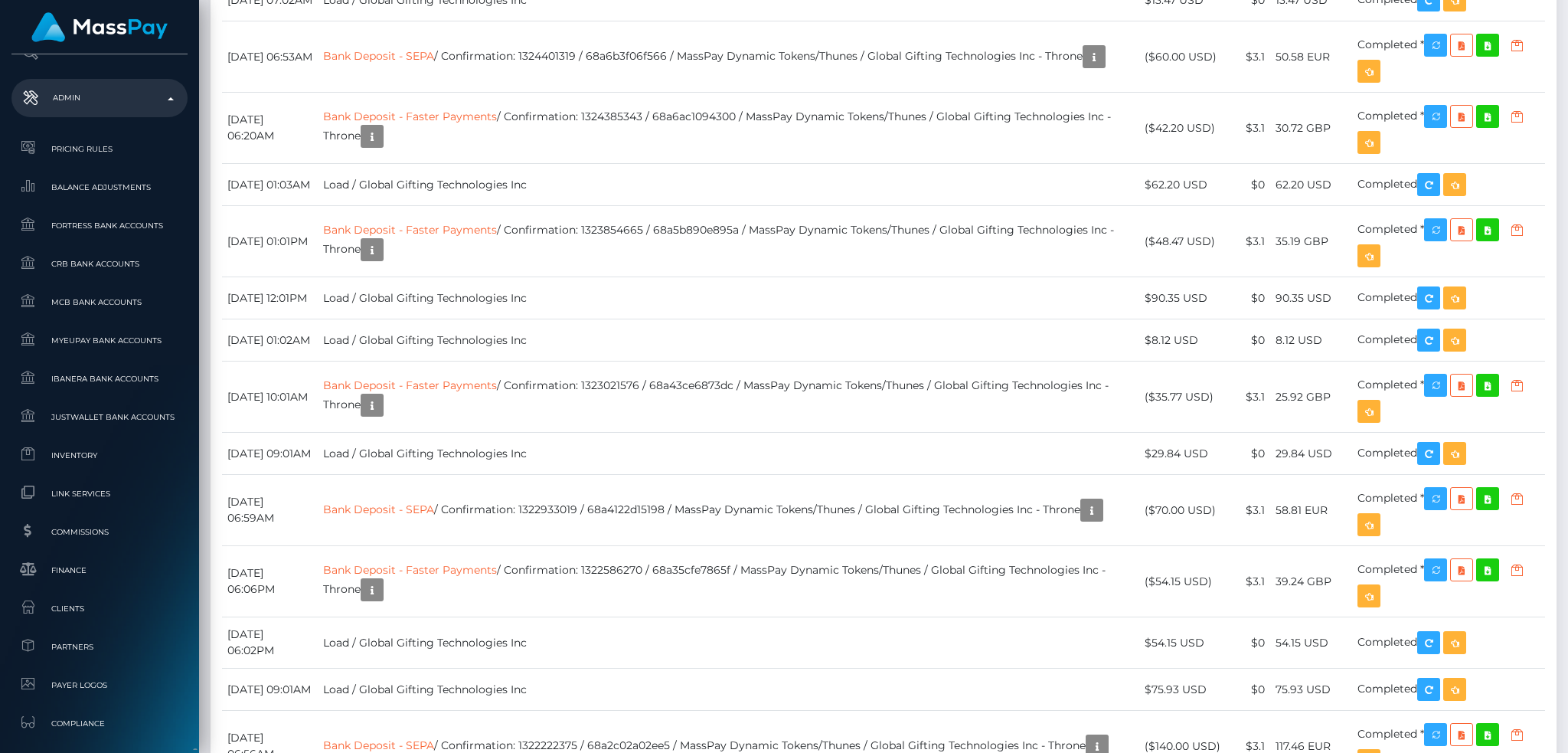
scroll to position [911, 0]
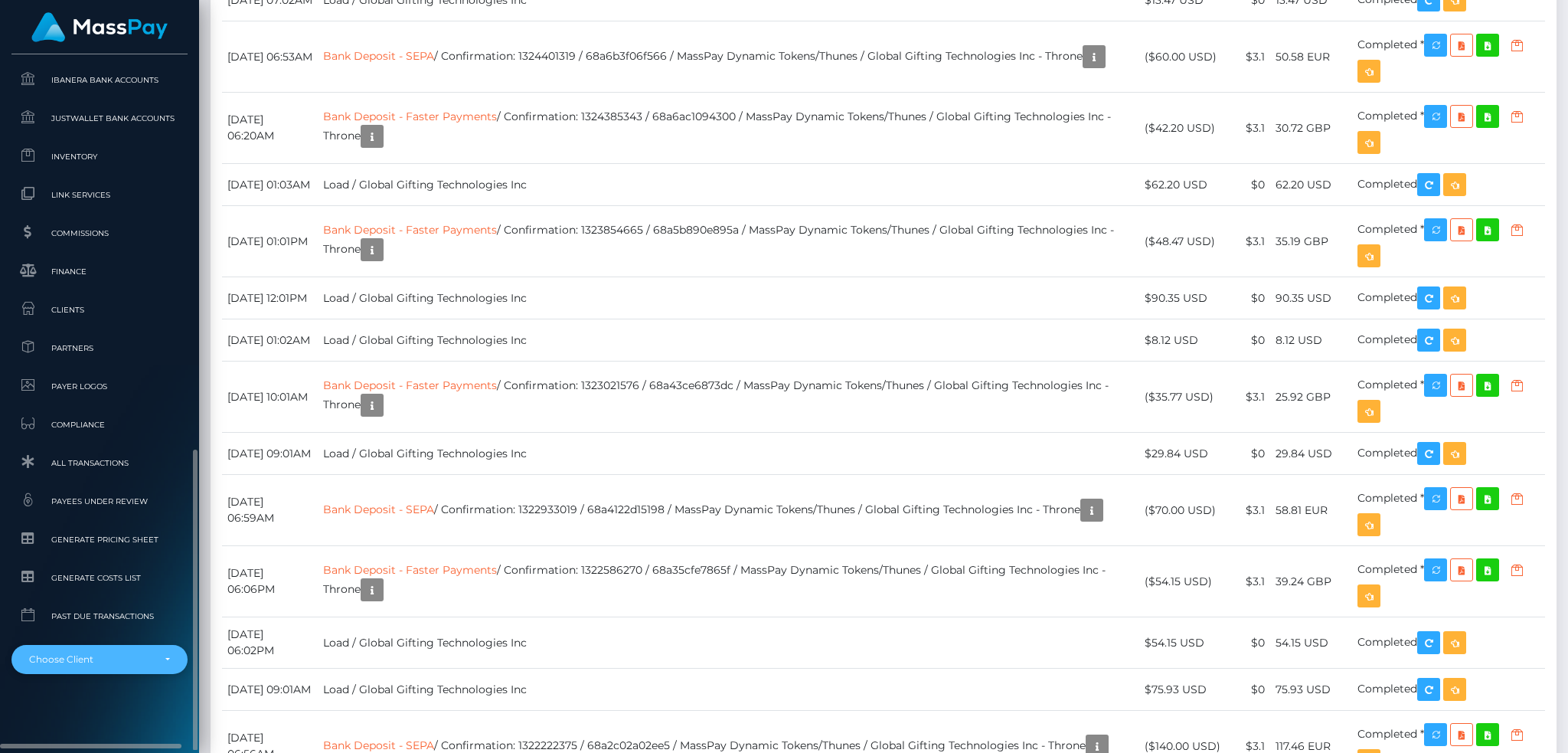
click at [95, 661] on div "Choose Client" at bounding box center [90, 659] width 123 height 13
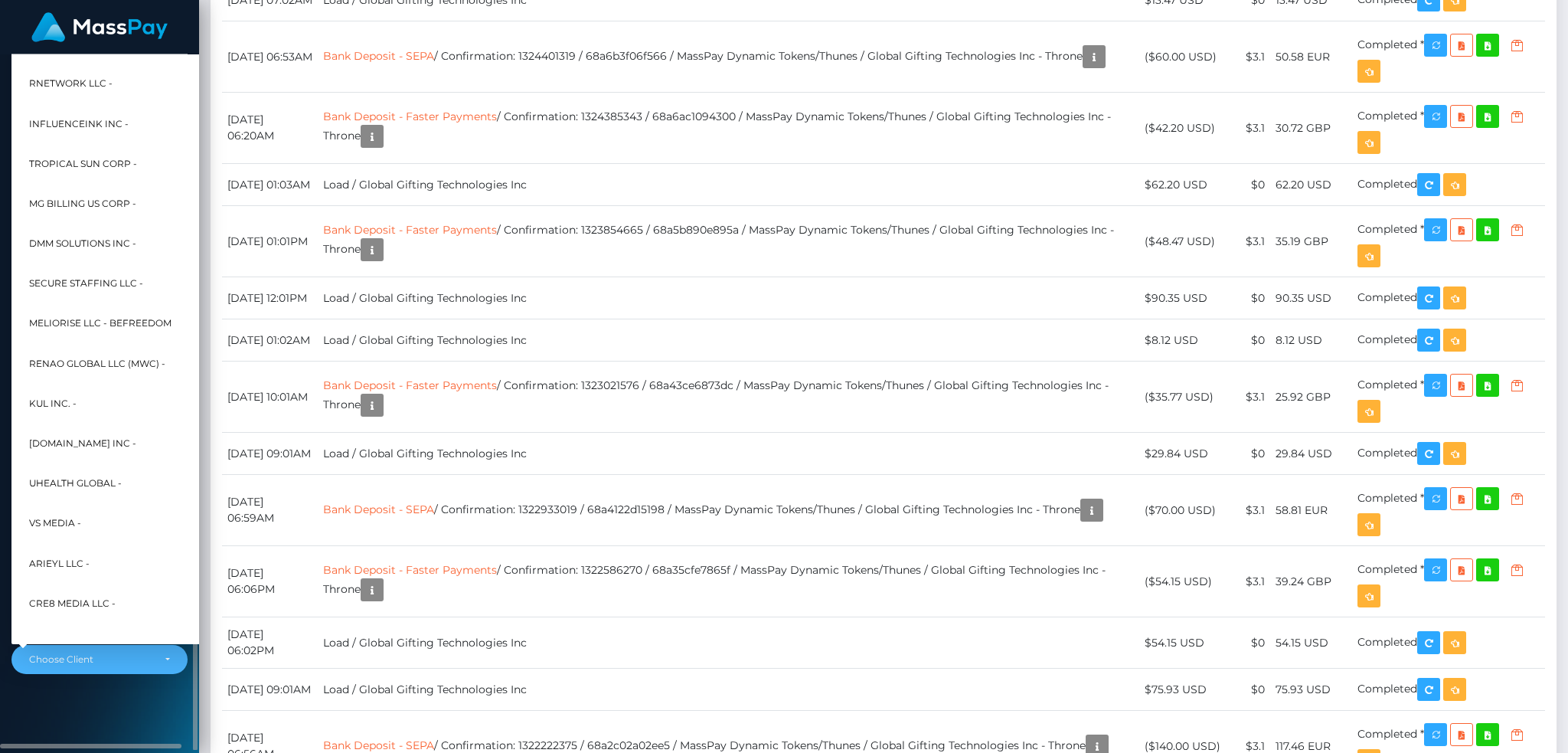
scroll to position [487, 0]
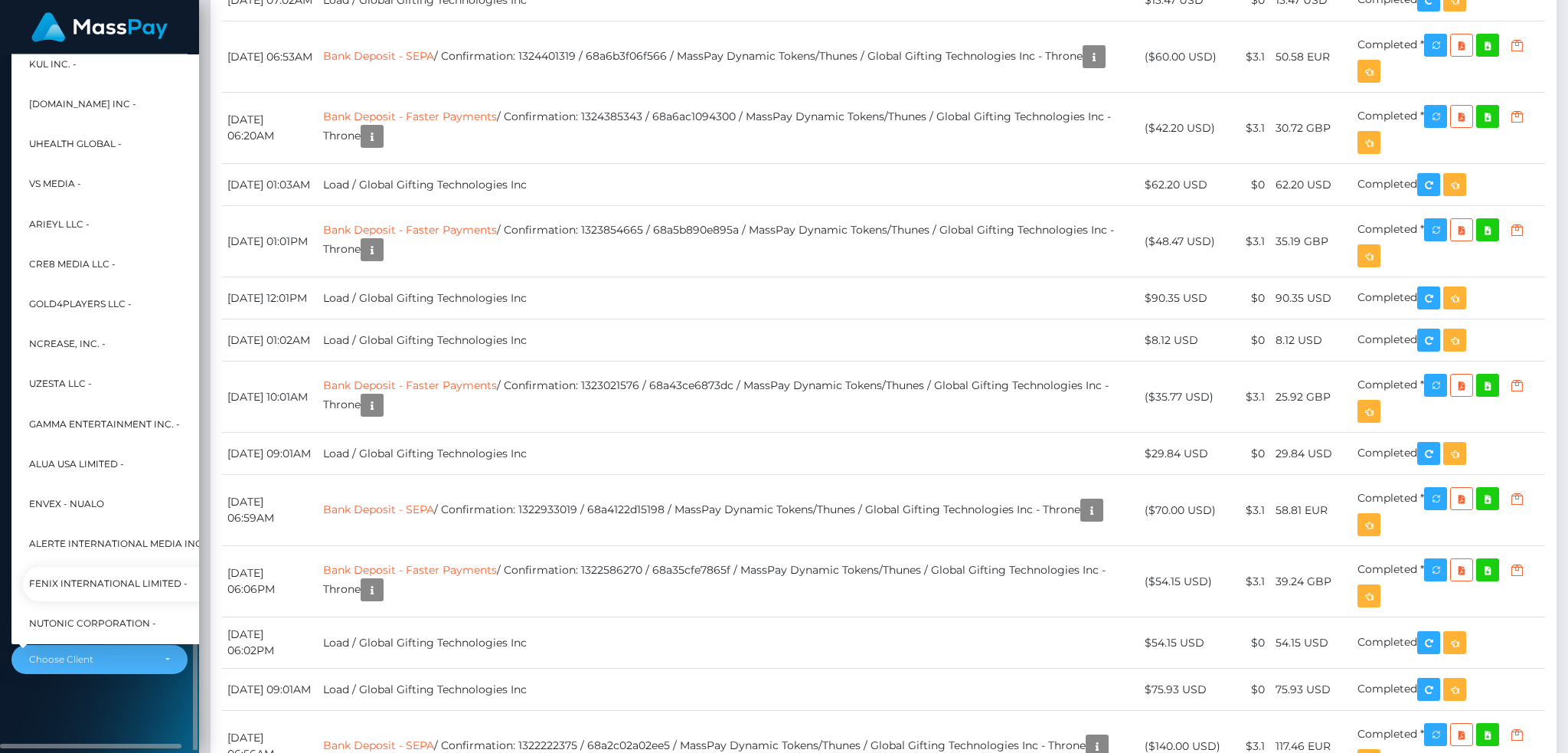
click at [96, 580] on span "Fenix International Limited -" at bounding box center [108, 585] width 158 height 20
select select "26"
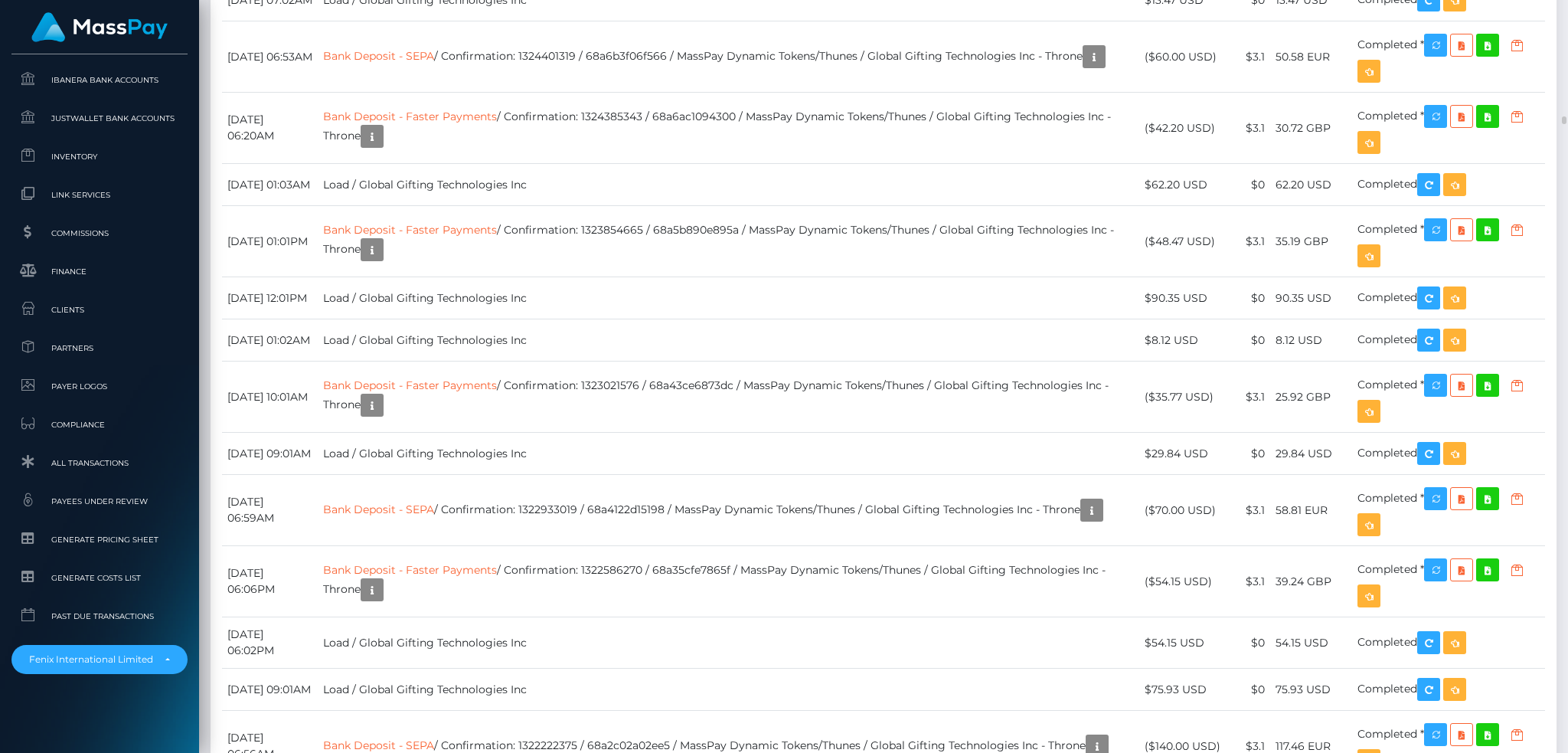
scroll to position [184, 425]
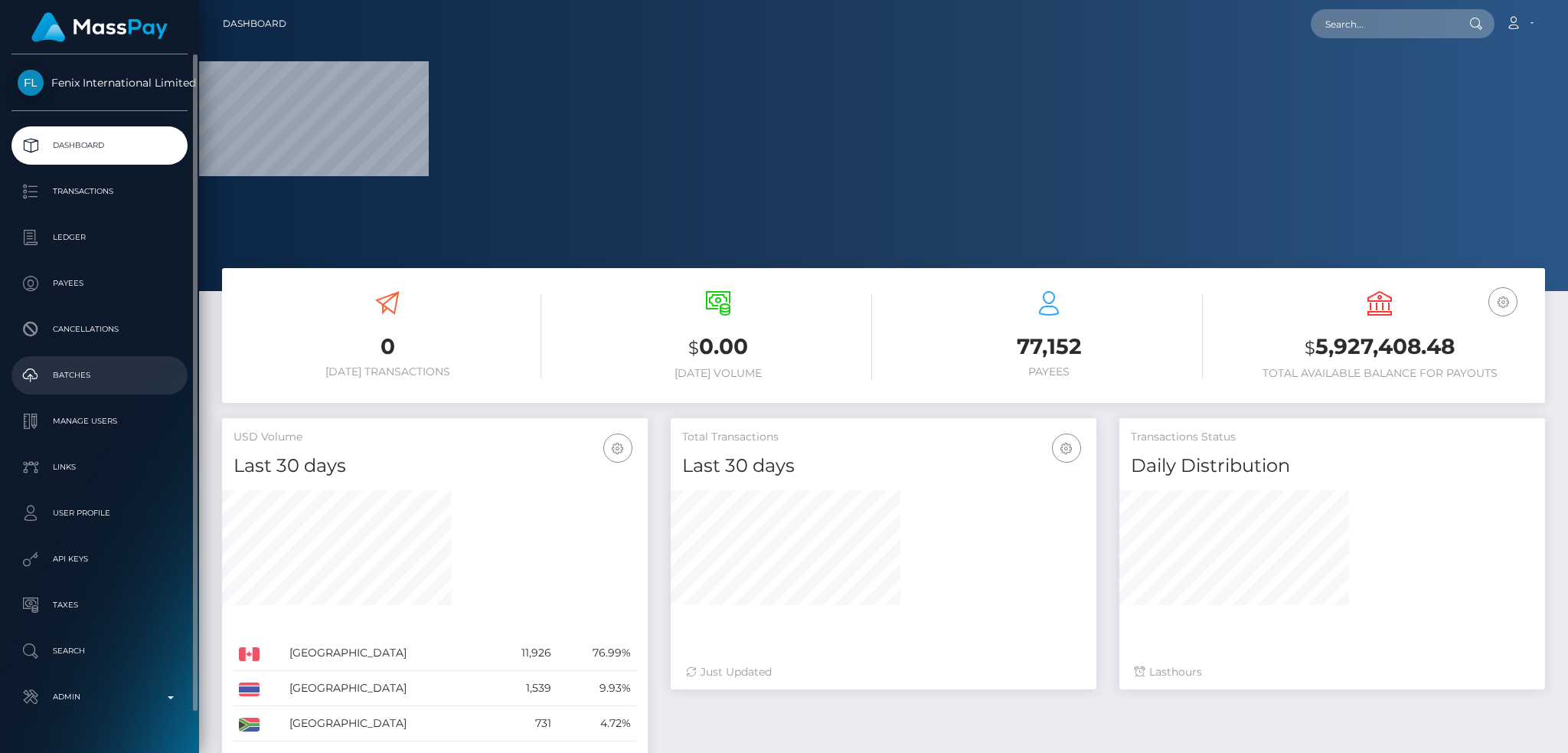
click at [126, 380] on p "Batches" at bounding box center [100, 374] width 164 height 23
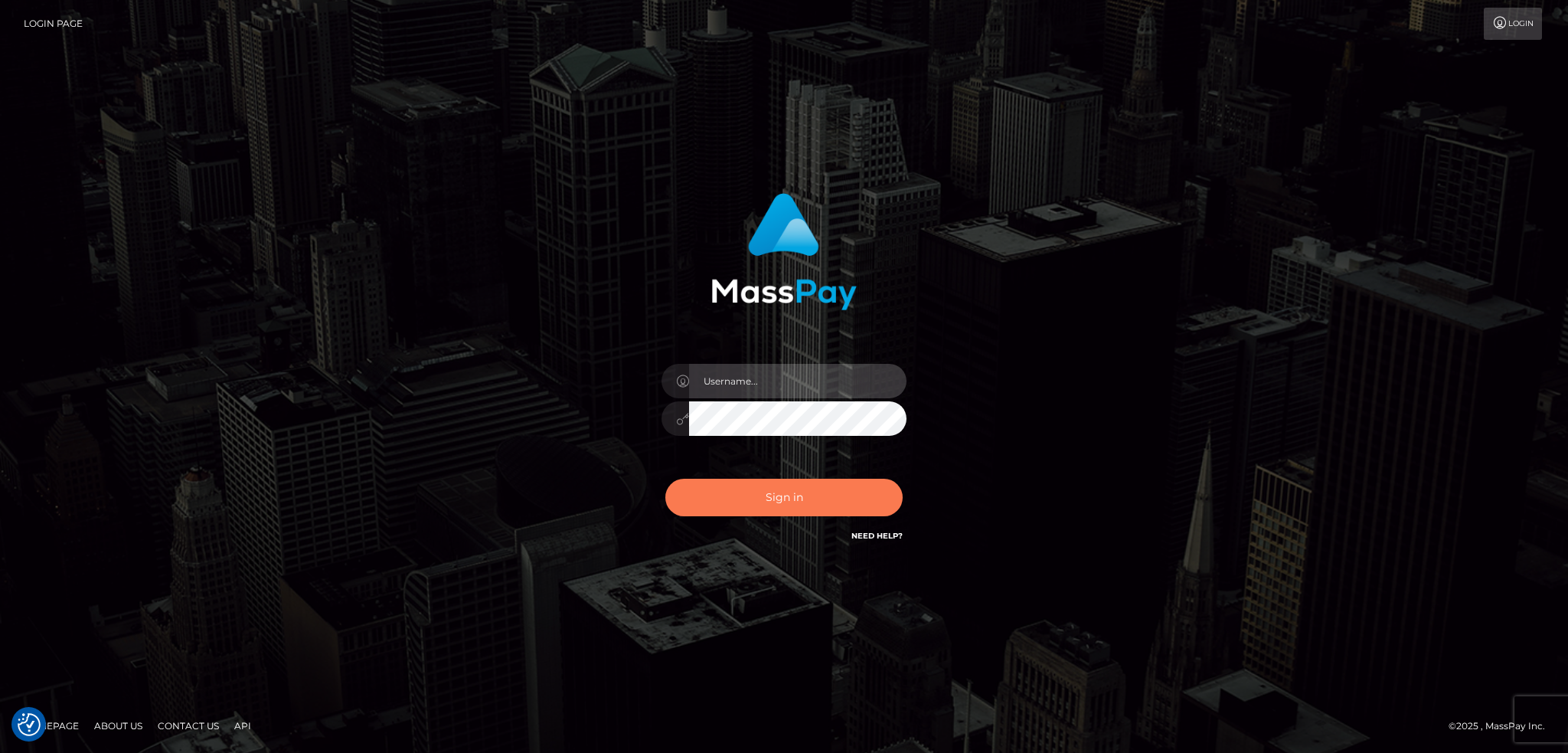
type input "alexstef"
click at [790, 501] on button "Sign in" at bounding box center [784, 498] width 238 height 38
type input "alexstef"
click at [755, 494] on button "Sign in" at bounding box center [784, 498] width 238 height 38
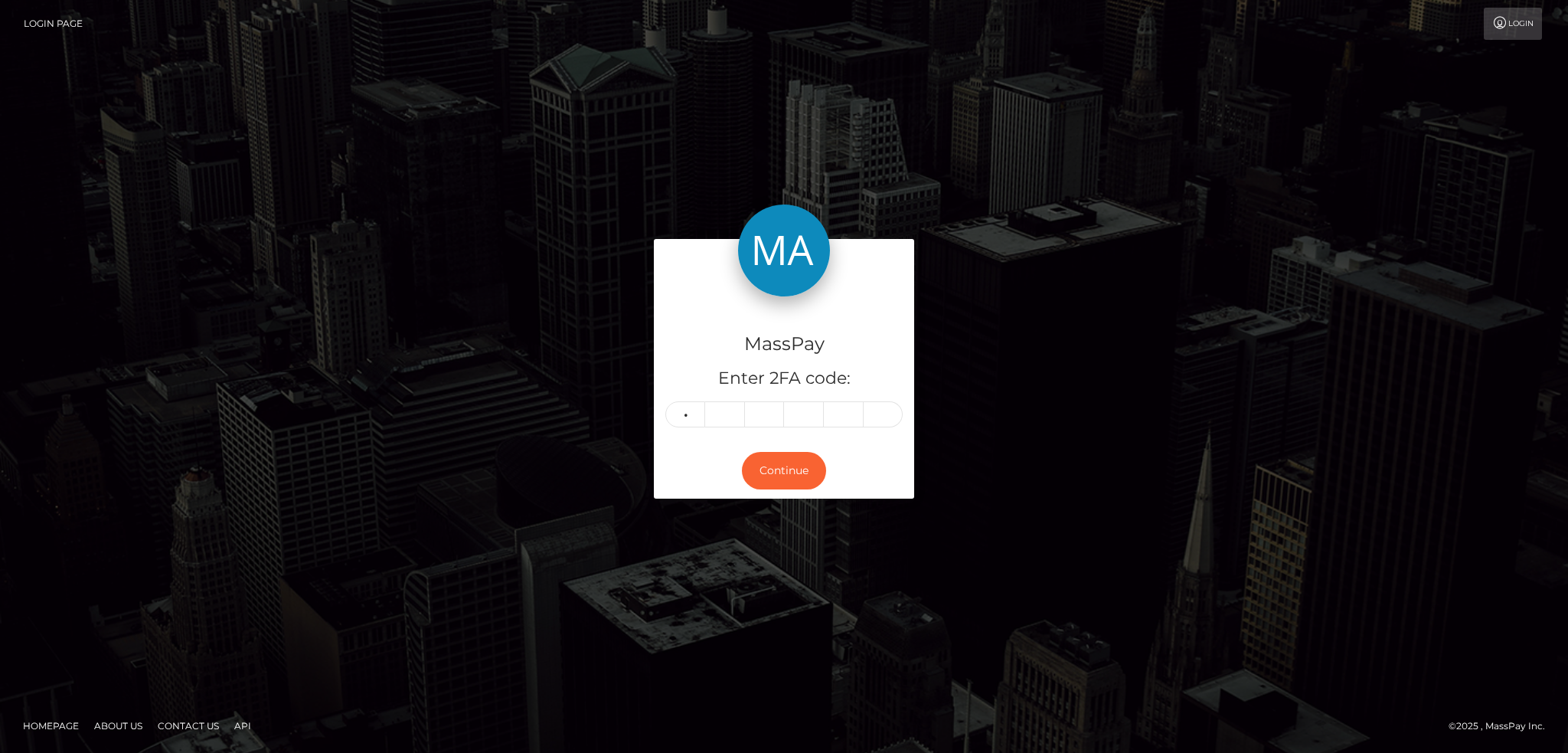
type input "3"
type input "4"
type input "8"
type input "9"
type input "3"
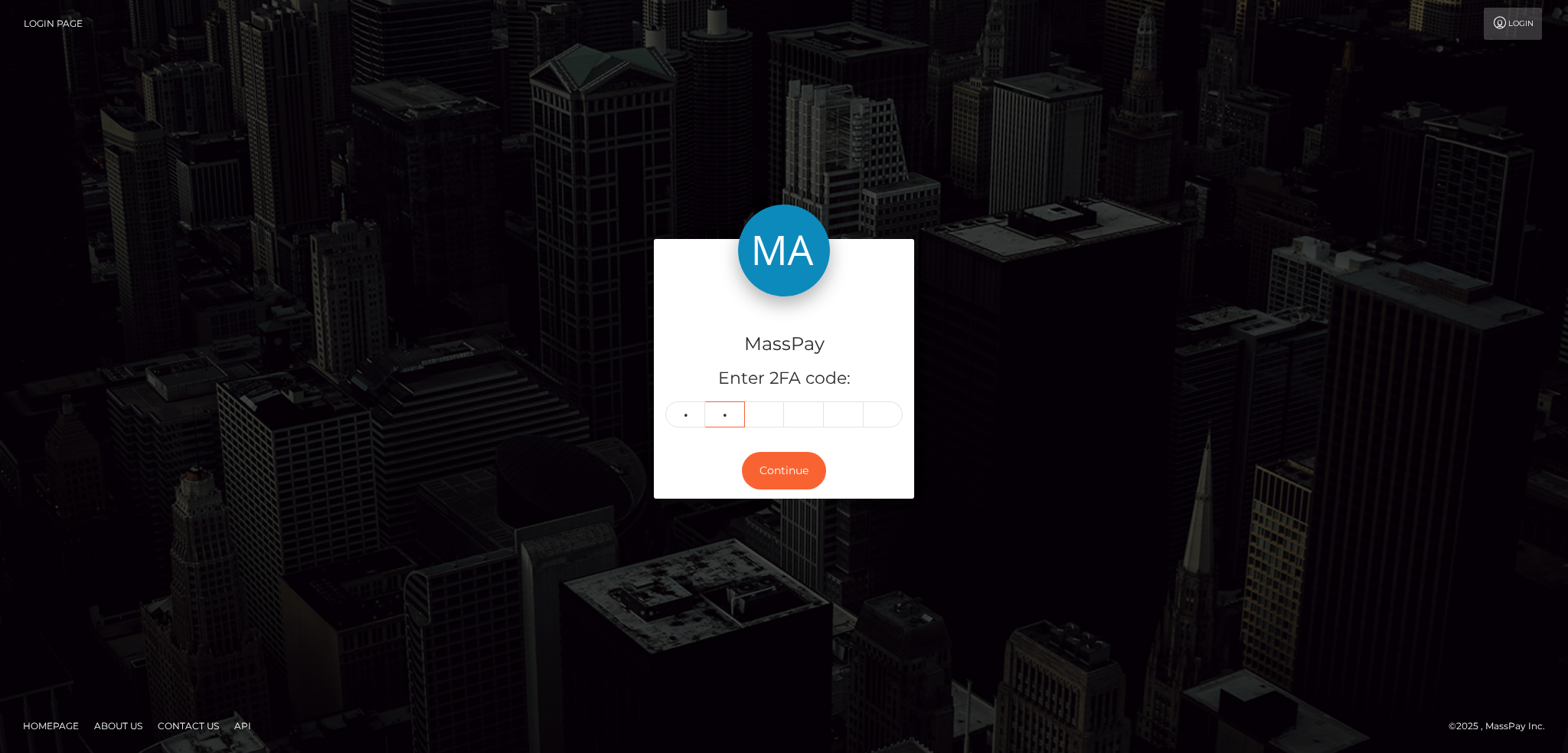
type input "4"
type input "8"
type input "6"
type input "4"
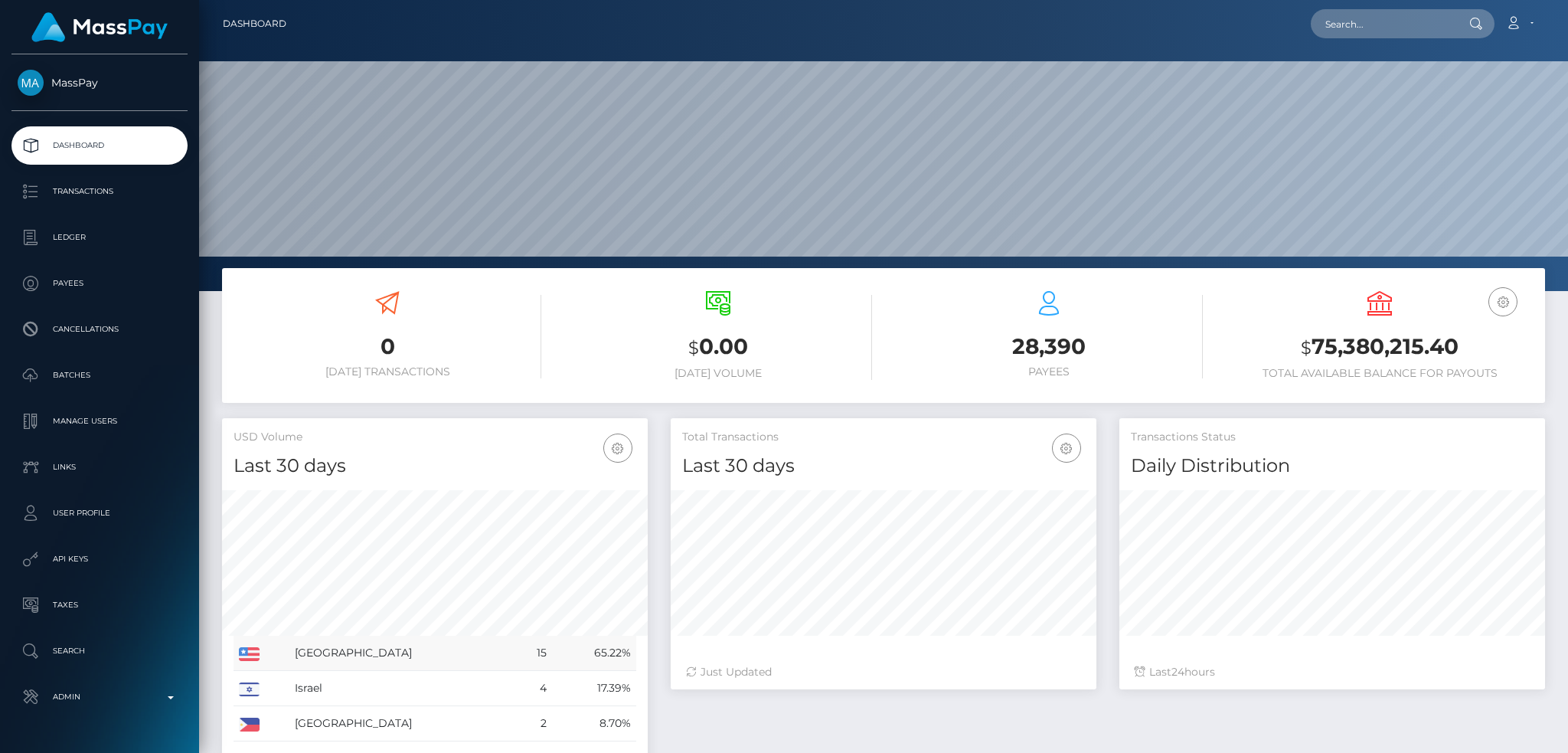
scroll to position [272, 425]
click at [1370, 30] on input "text" at bounding box center [1383, 23] width 144 height 29
paste input "[EMAIL_ADDRESS][DOMAIN_NAME]"
type input "[EMAIL_ADDRESS][DOMAIN_NAME]"
click at [1377, 81] on link "[PERSON_NAME]" at bounding box center [1372, 80] width 122 height 28
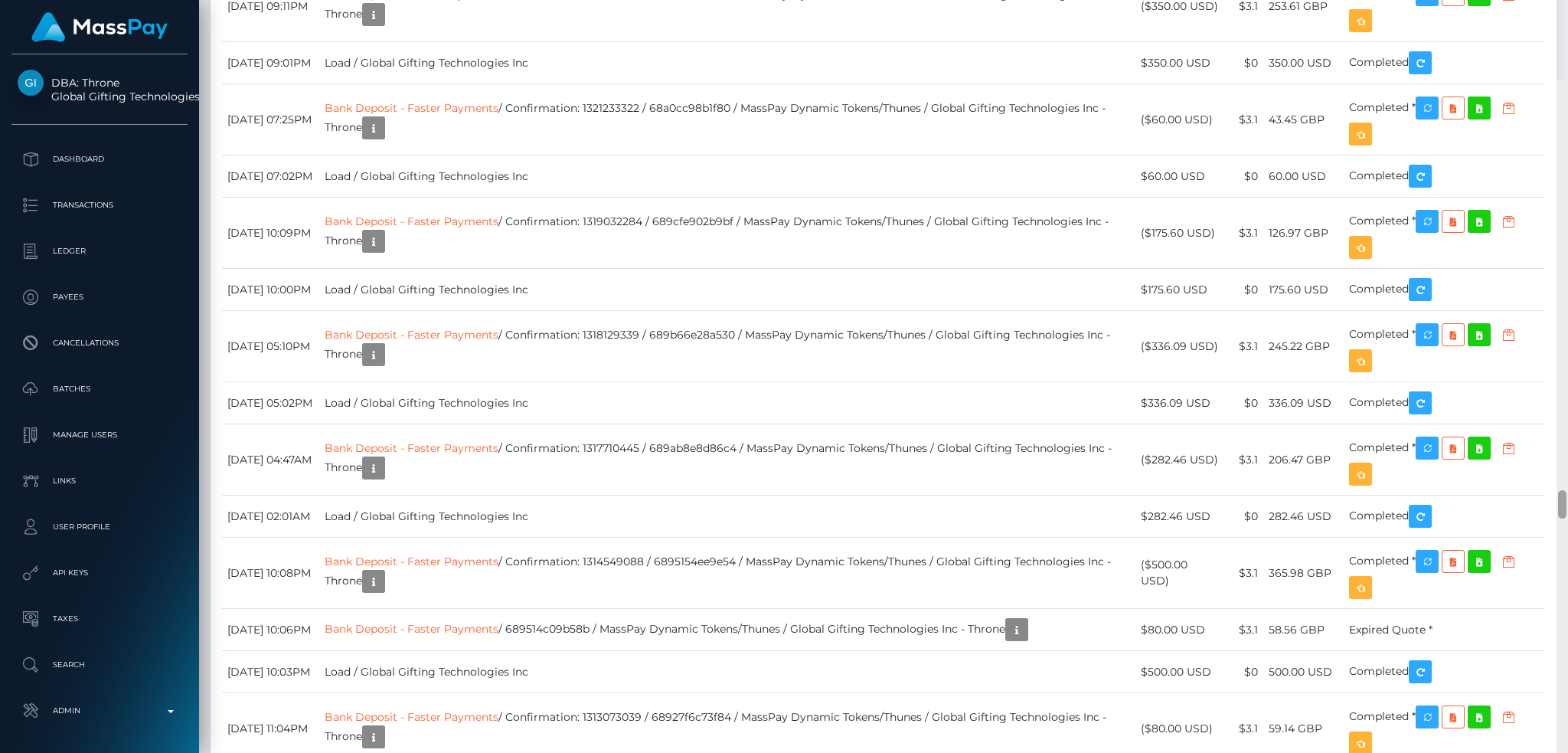
scroll to position [10703, 0]
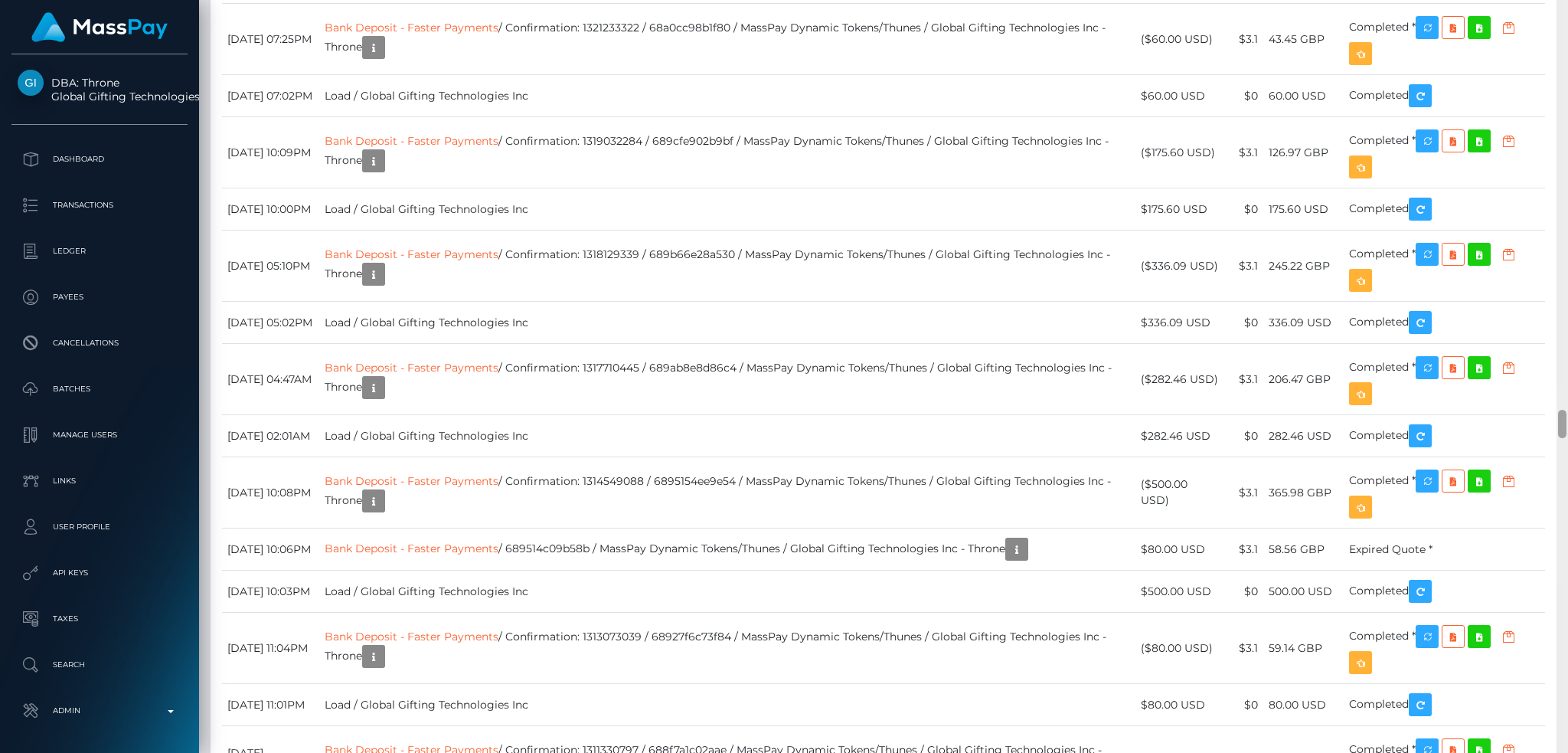
drag, startPoint x: 1559, startPoint y: 284, endPoint x: 1562, endPoint y: 420, distance: 136.0
click at [1562, 420] on div at bounding box center [1562, 424] width 8 height 28
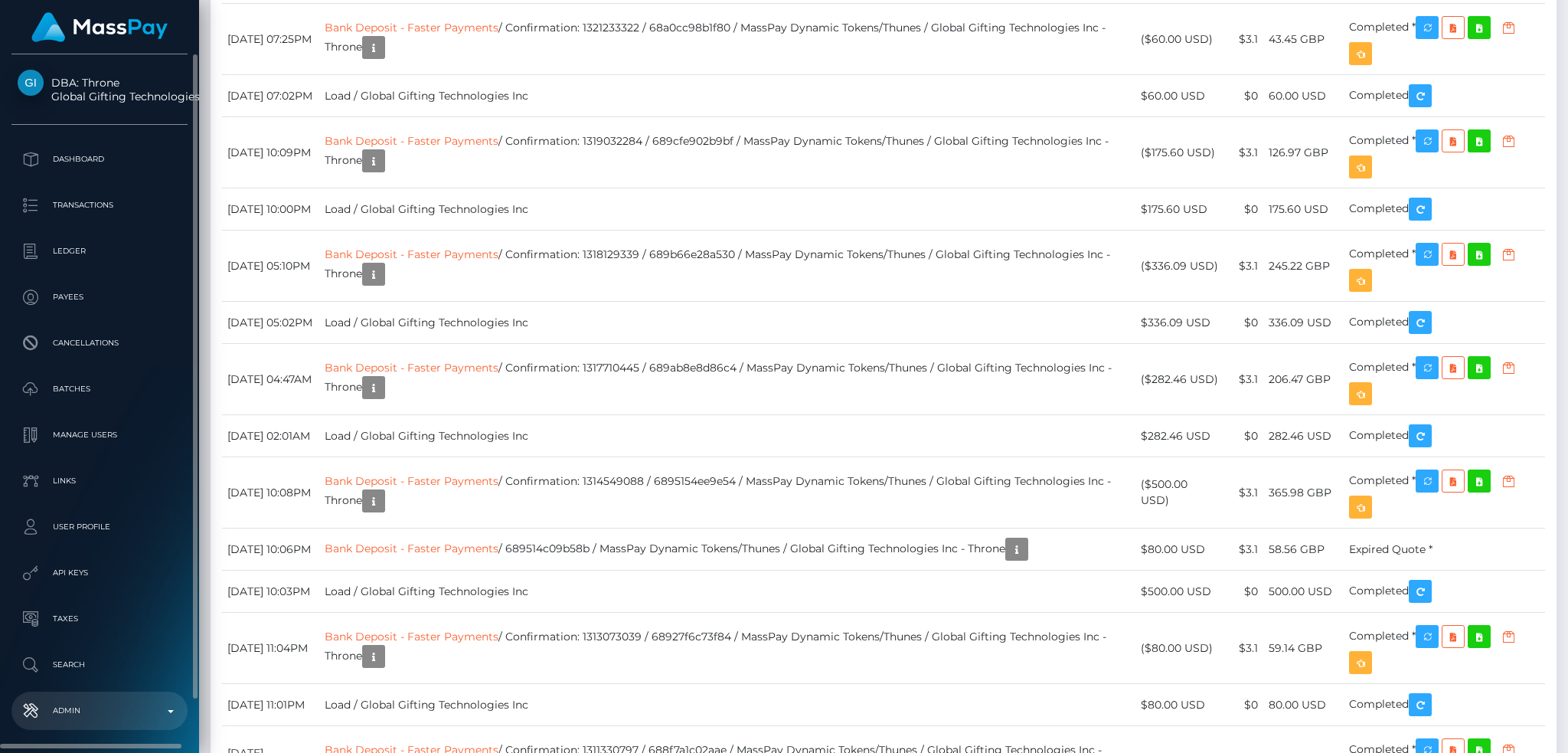
click at [123, 724] on link "Admin" at bounding box center [100, 711] width 176 height 39
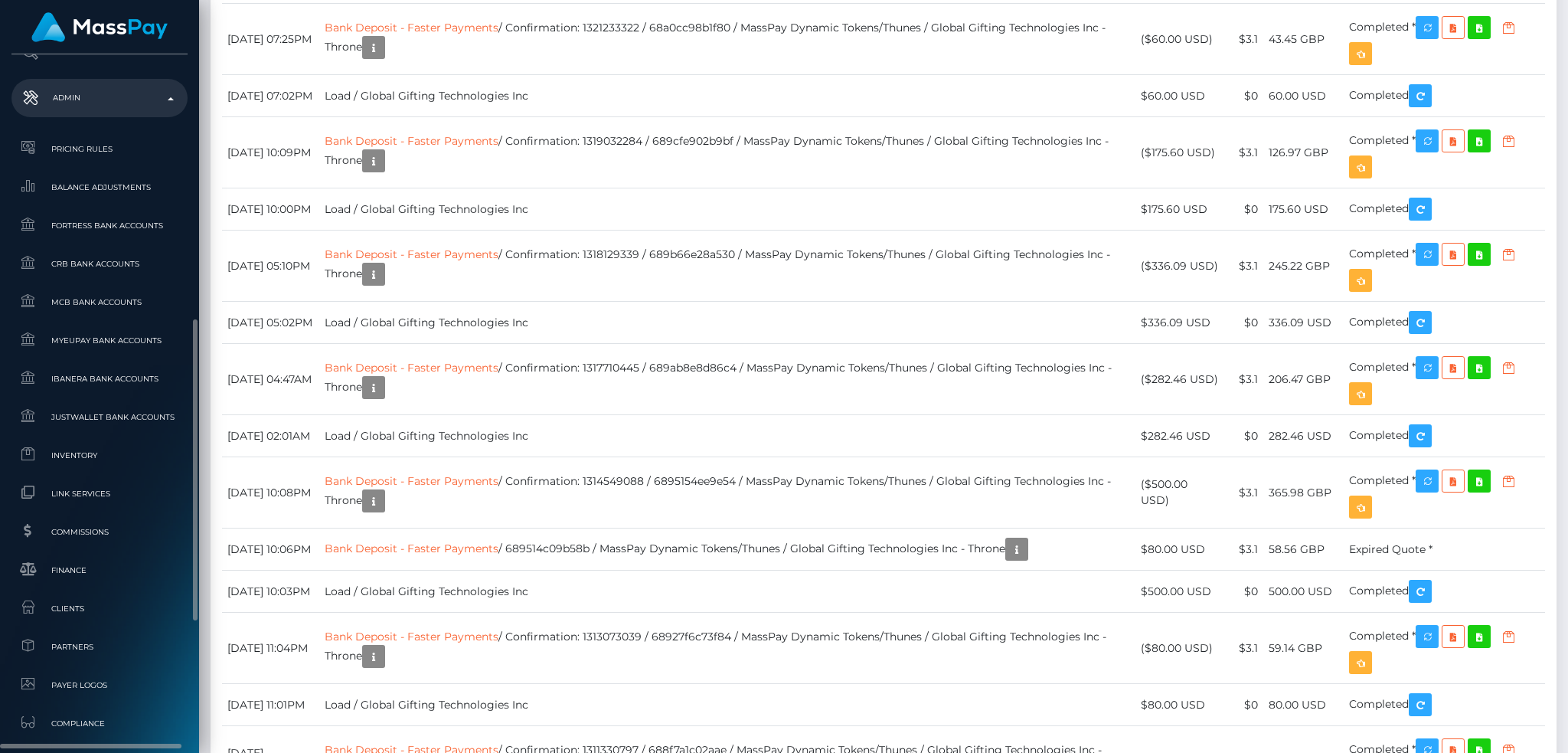
scroll to position [911, 0]
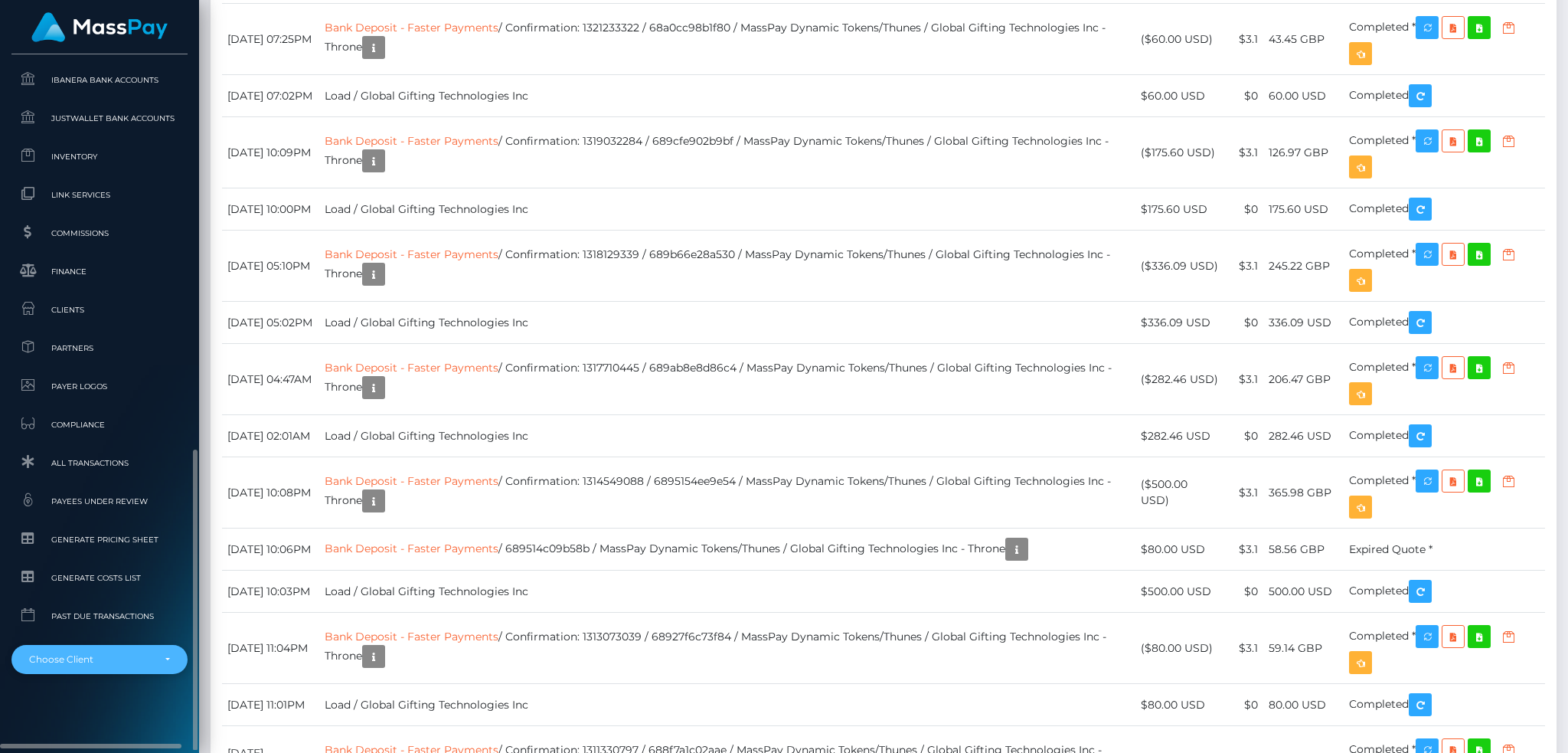
click at [116, 663] on div "Choose Client" at bounding box center [90, 659] width 123 height 13
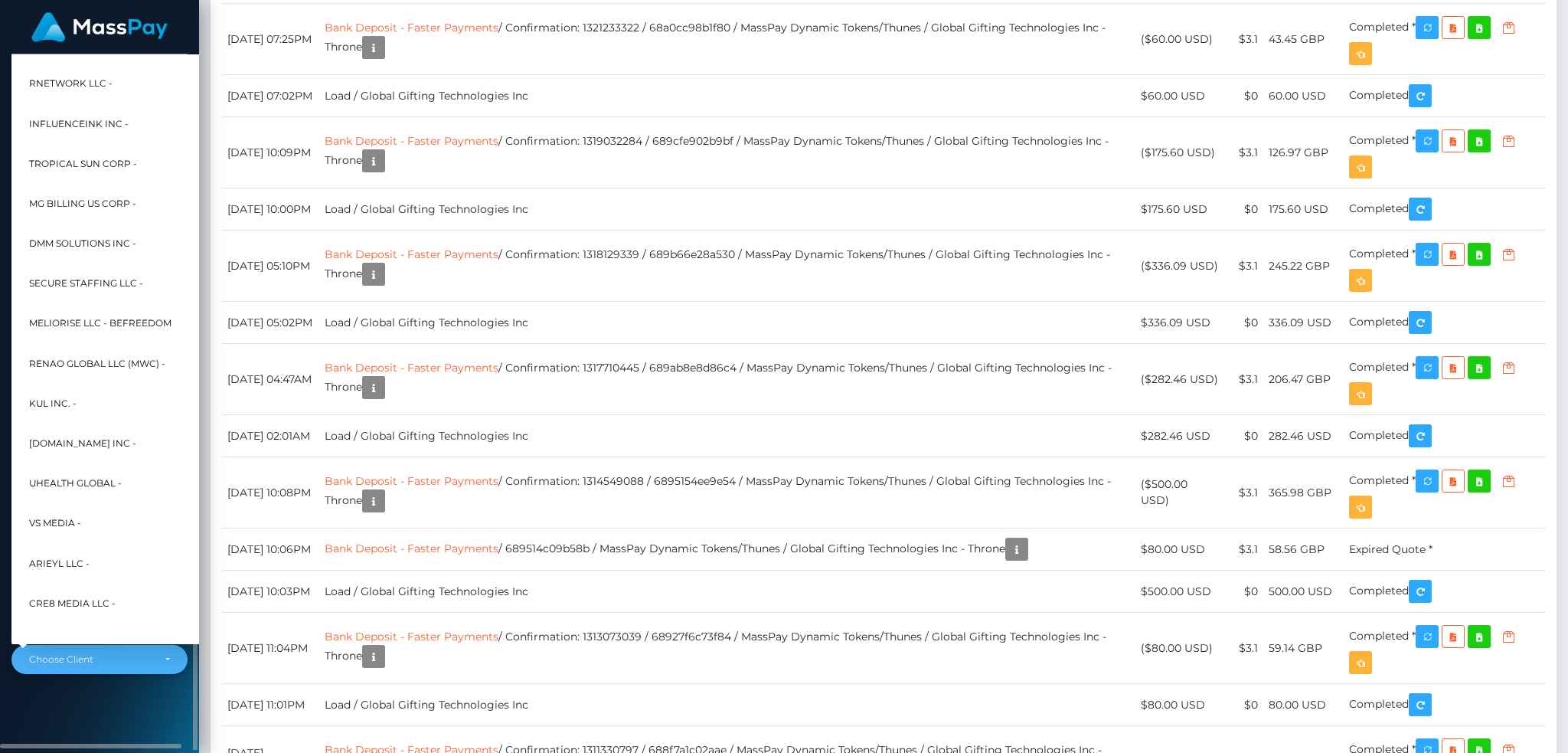
scroll to position [487, 0]
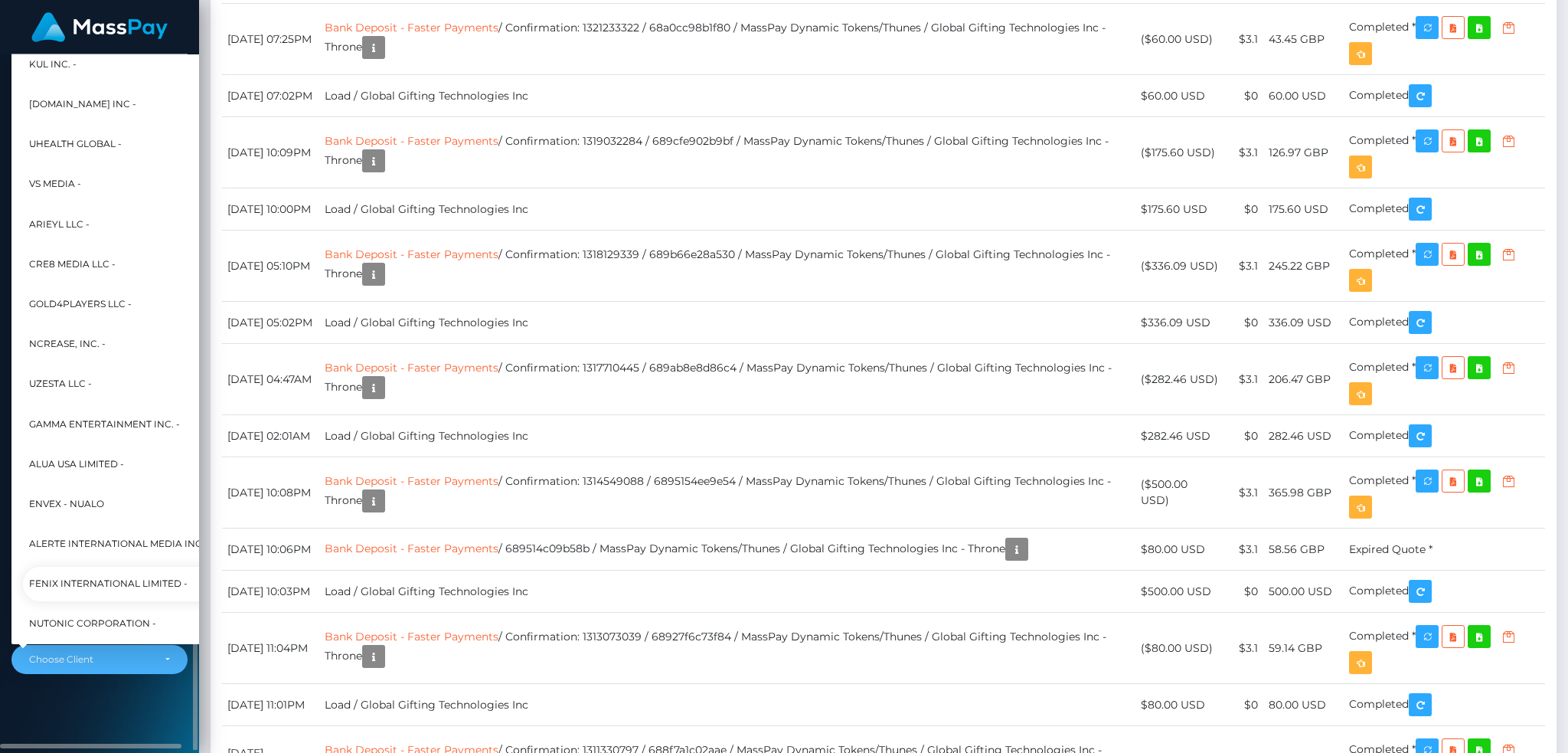
click at [119, 575] on span "Fenix International Limited -" at bounding box center [108, 585] width 158 height 20
select select "26"
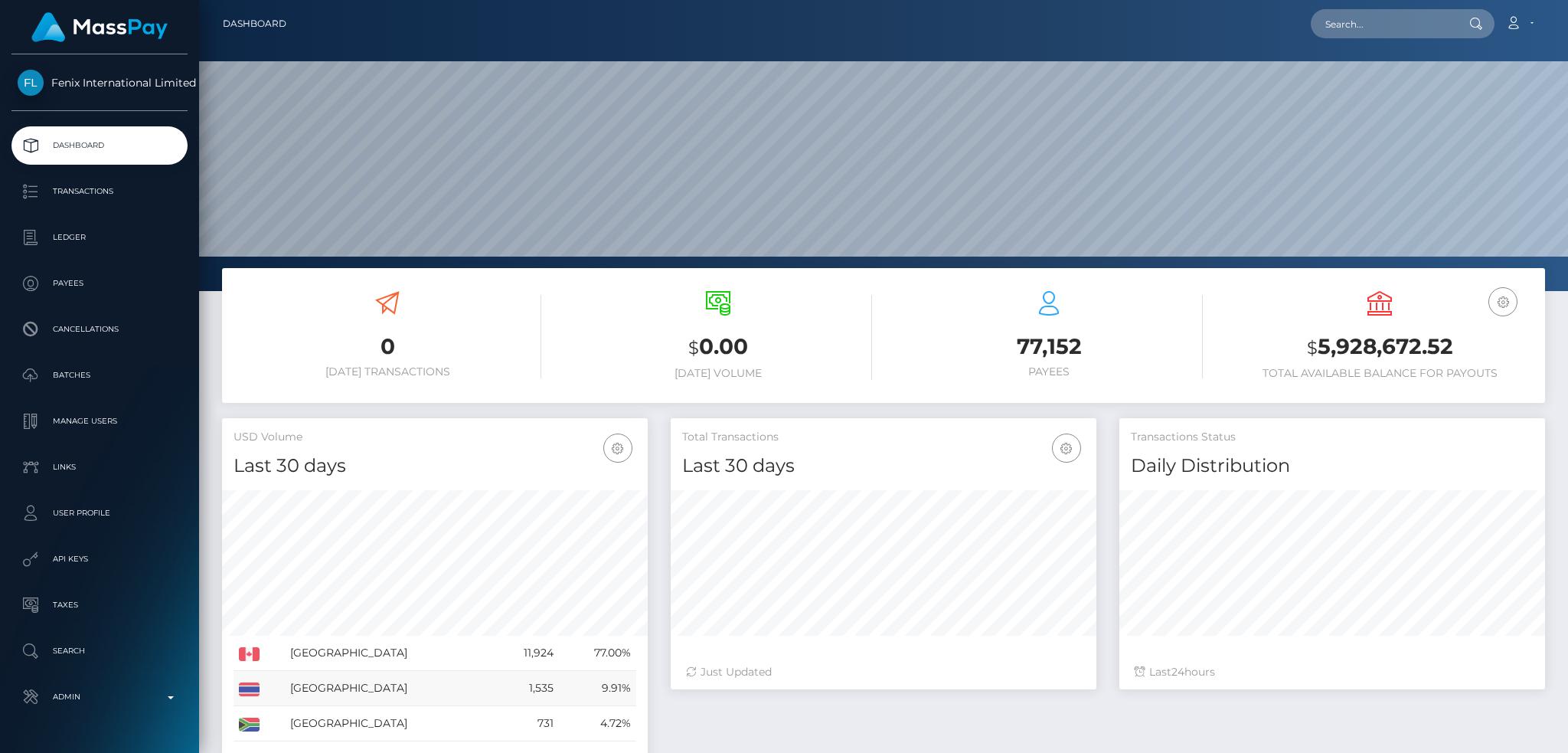
scroll to position [272, 425]
